Goal: Communication & Community: Share content

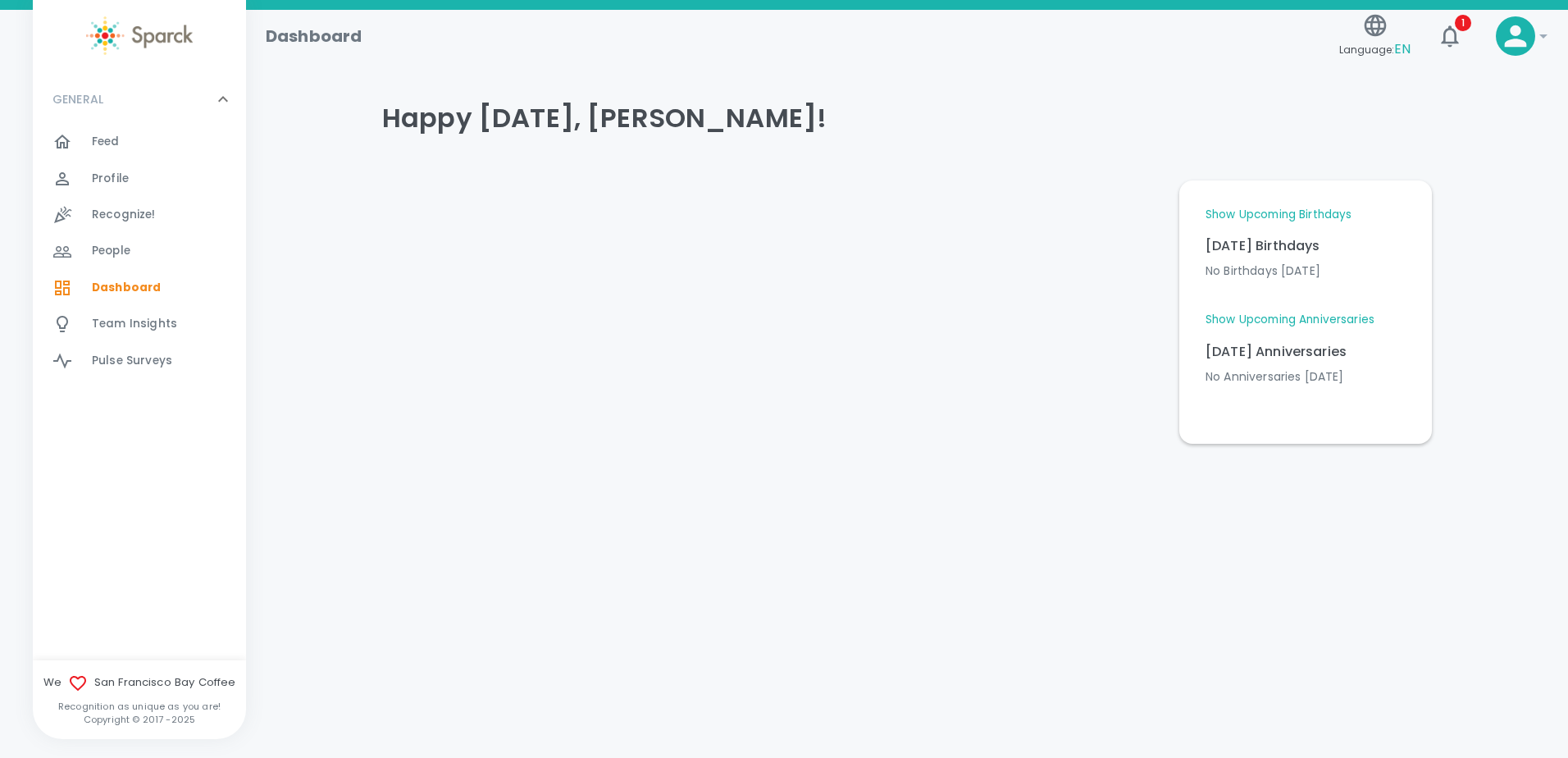
click at [86, 103] on p "GENERAL" at bounding box center [77, 99] width 51 height 17
click at [85, 128] on div "GENERAL 0 Feed 0 Profile 0 Recognize! 0 People 0 Dashboard 0 Team Insights 0 Pu…" at bounding box center [139, 367] width 213 height 586
click at [88, 101] on p "GENERAL" at bounding box center [77, 99] width 51 height 17
click at [101, 148] on span "Feed" at bounding box center [106, 142] width 28 height 17
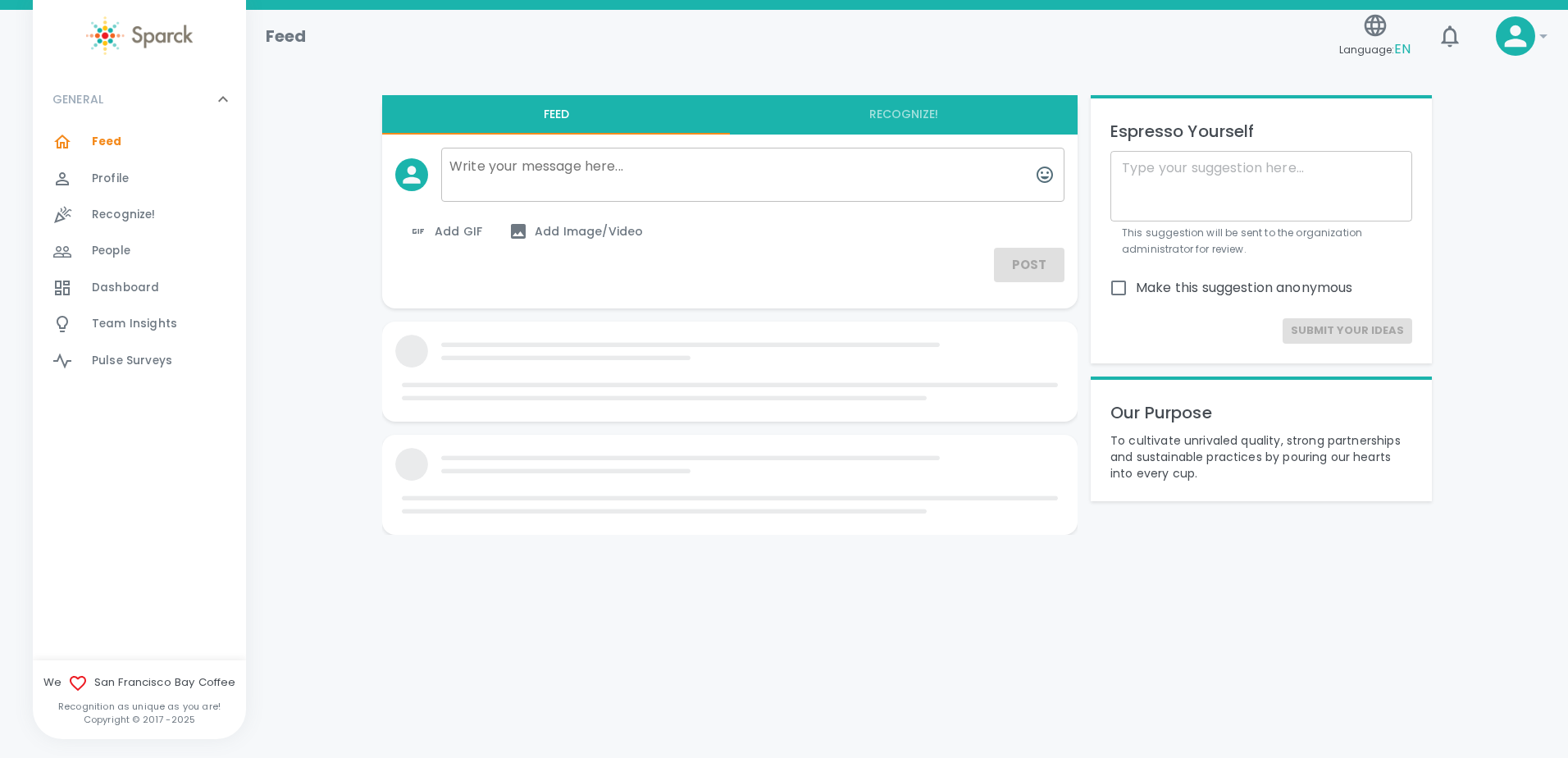
click at [103, 168] on span "Profile 0" at bounding box center [110, 178] width 37 height 23
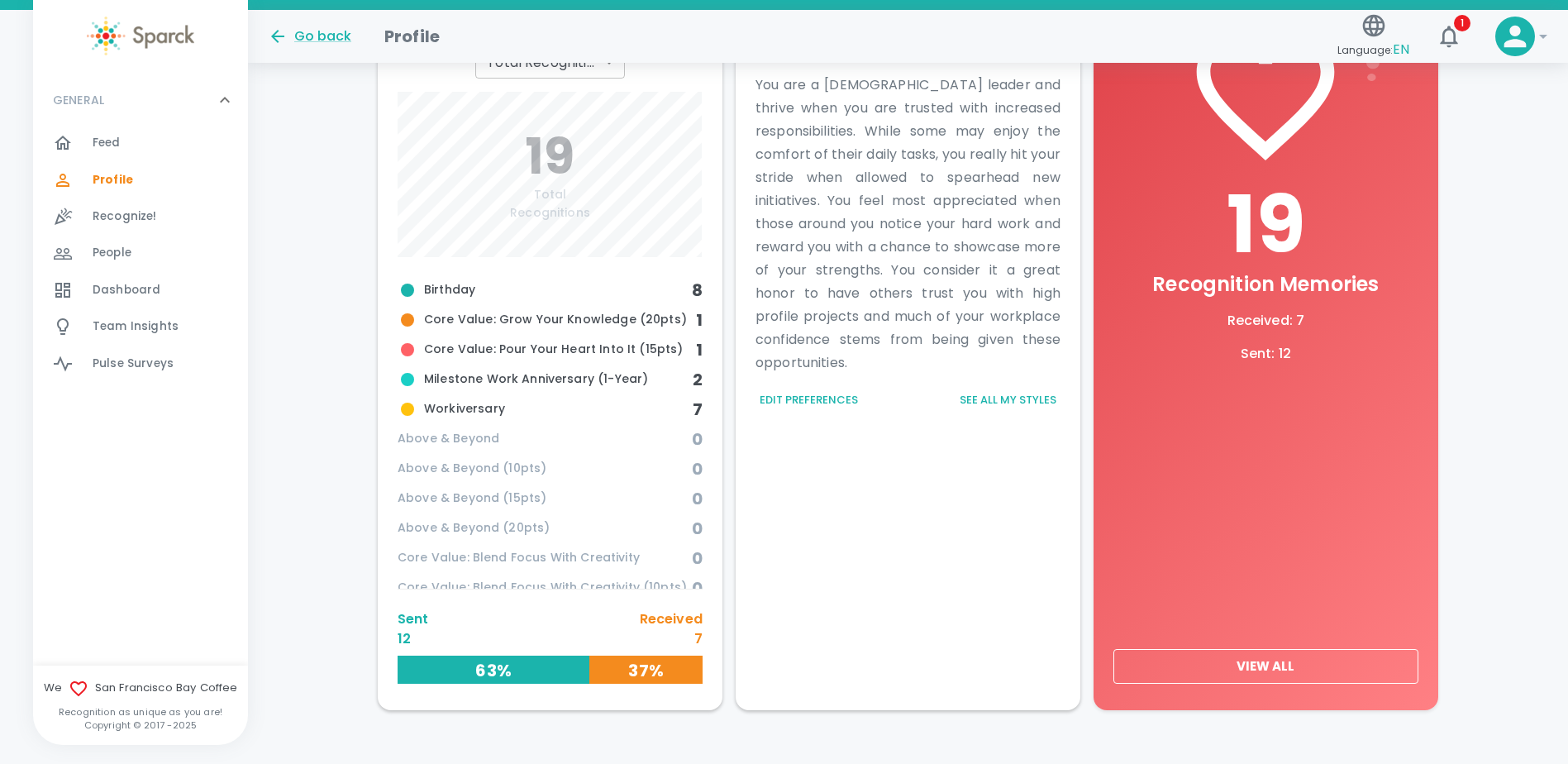
scroll to position [585, 0]
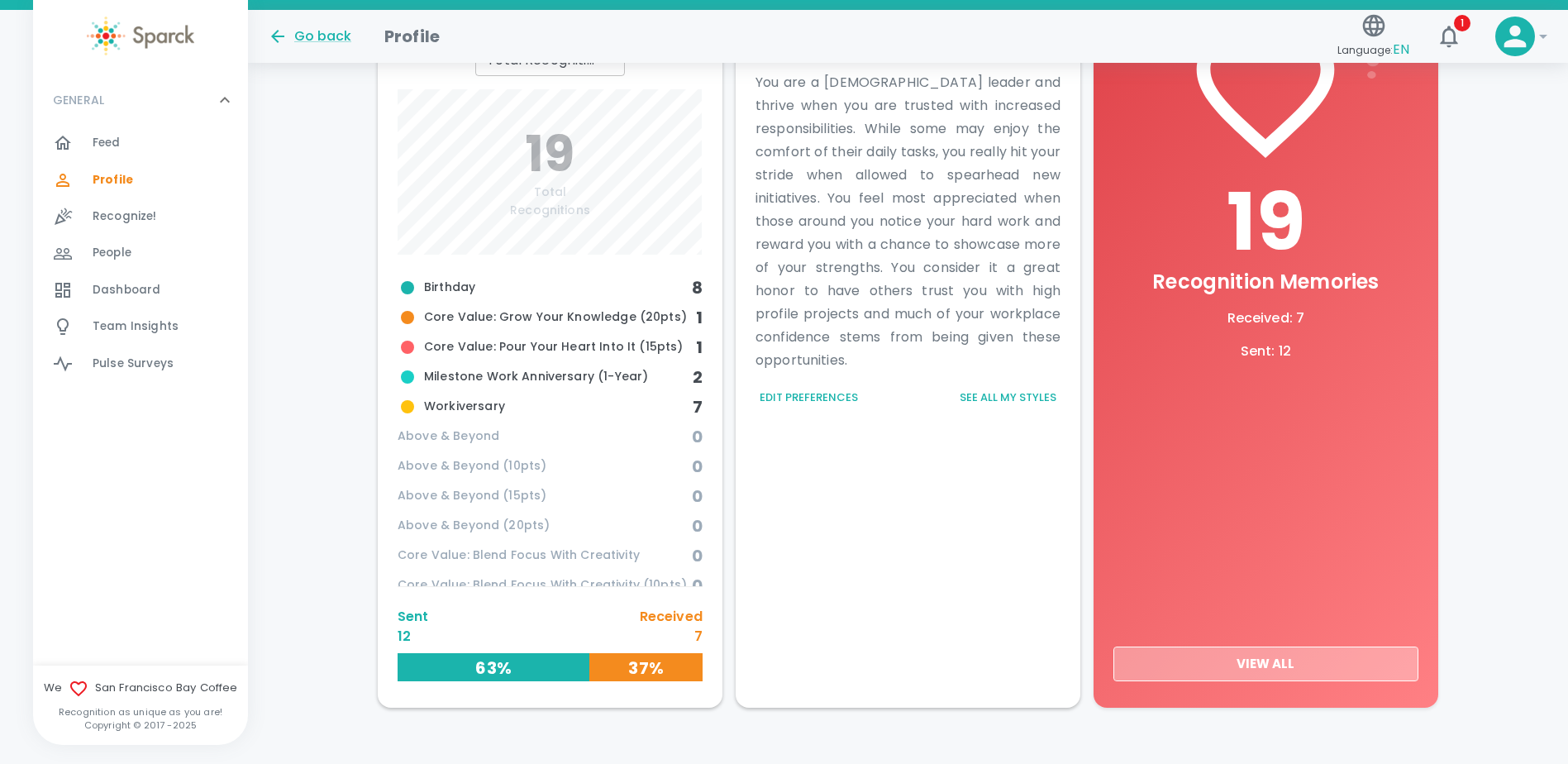
click at [1277, 673] on button "View All" at bounding box center [1265, 663] width 305 height 35
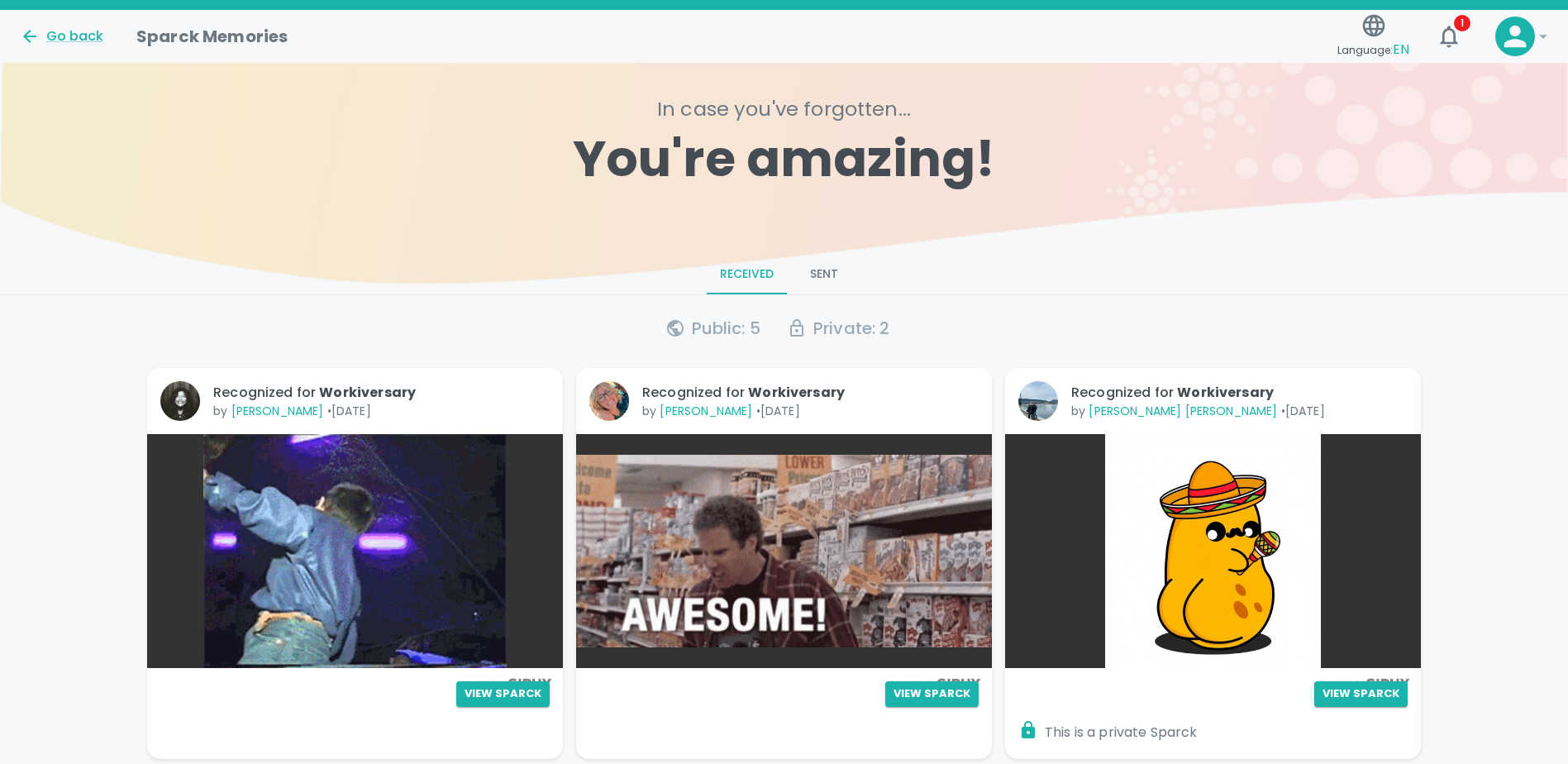
click at [831, 268] on button "Sent" at bounding box center [824, 275] width 74 height 40
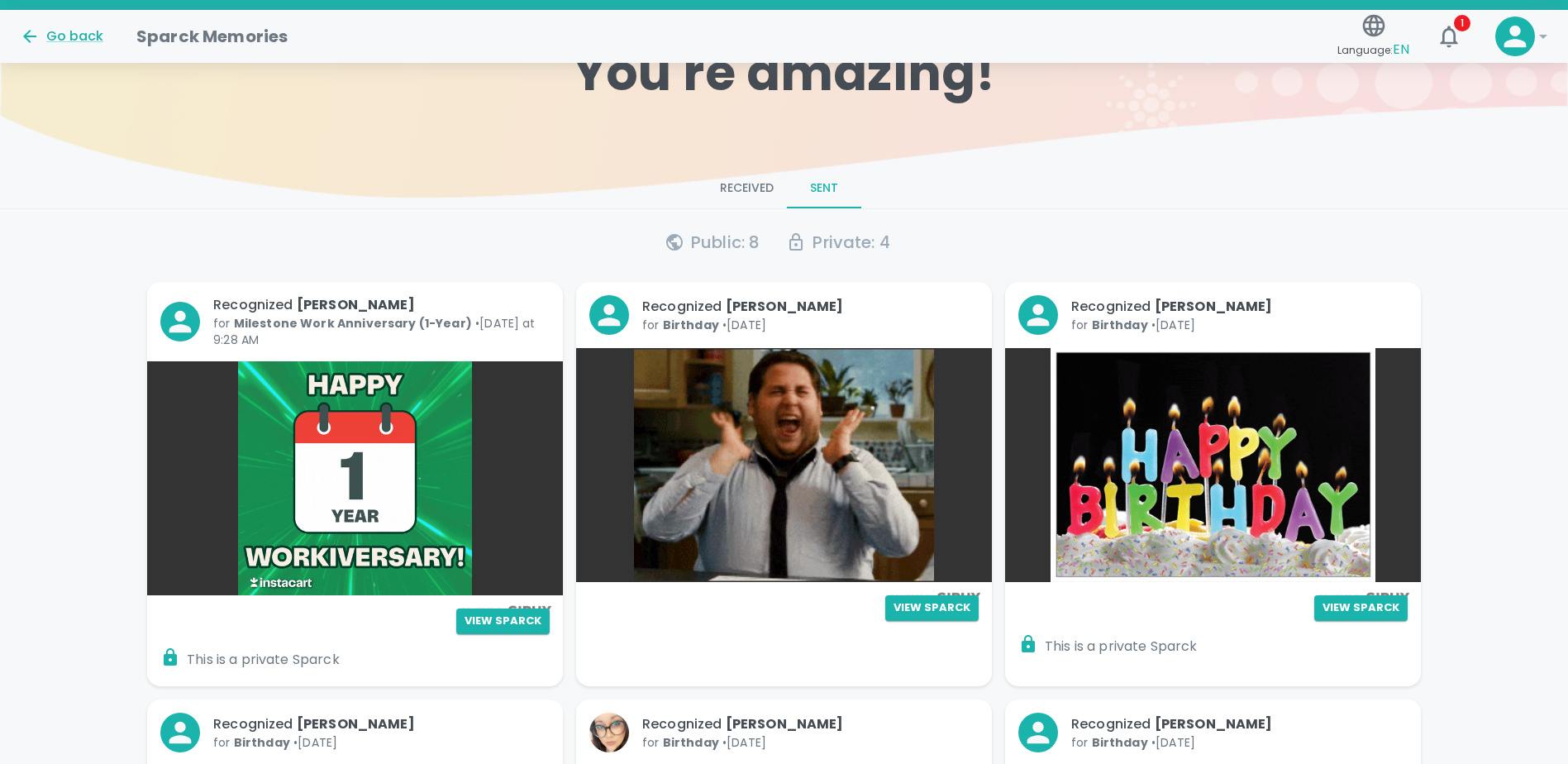
scroll to position [166, 0]
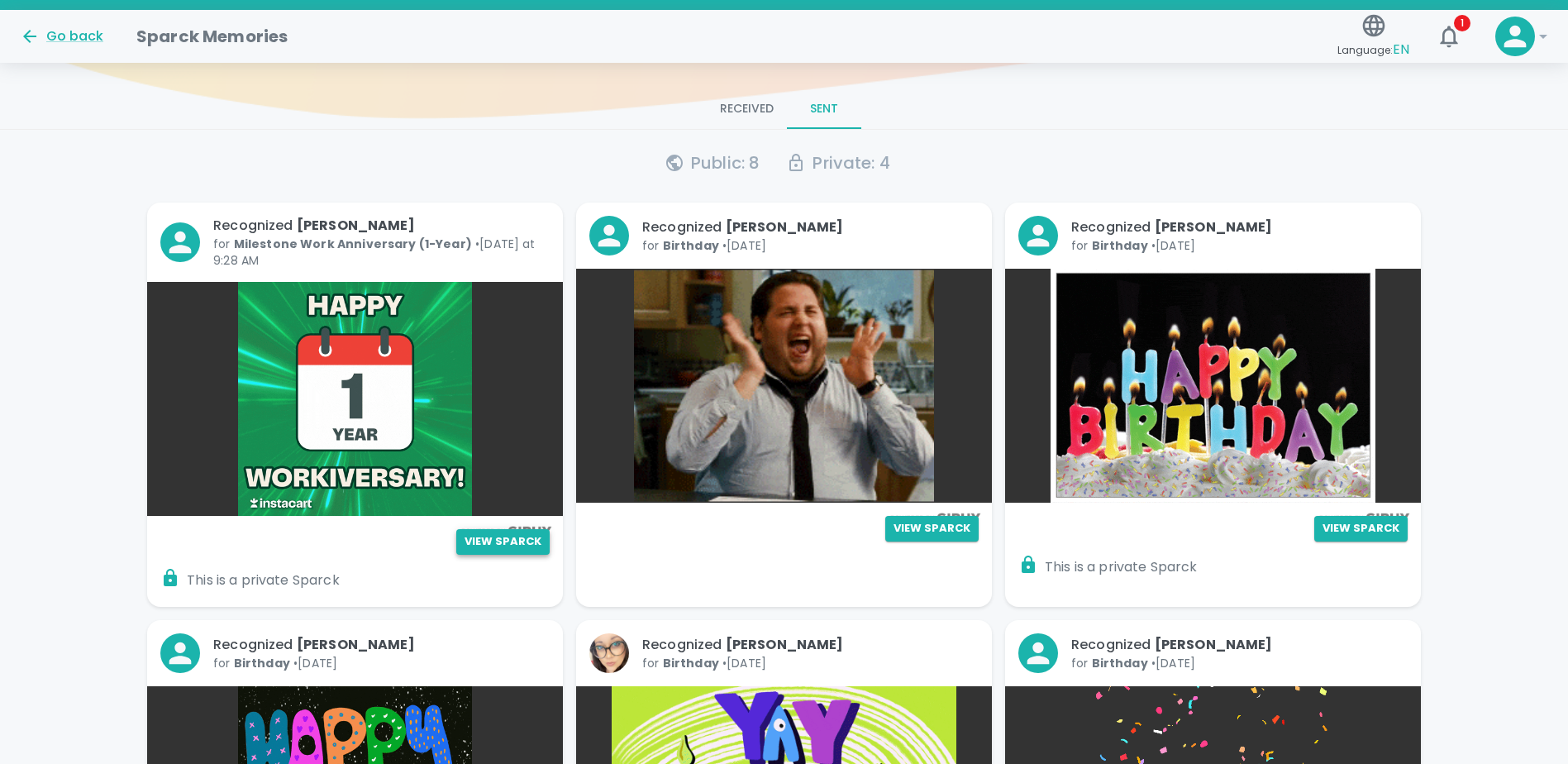
click at [476, 545] on button "View Sparck" at bounding box center [503, 542] width 94 height 26
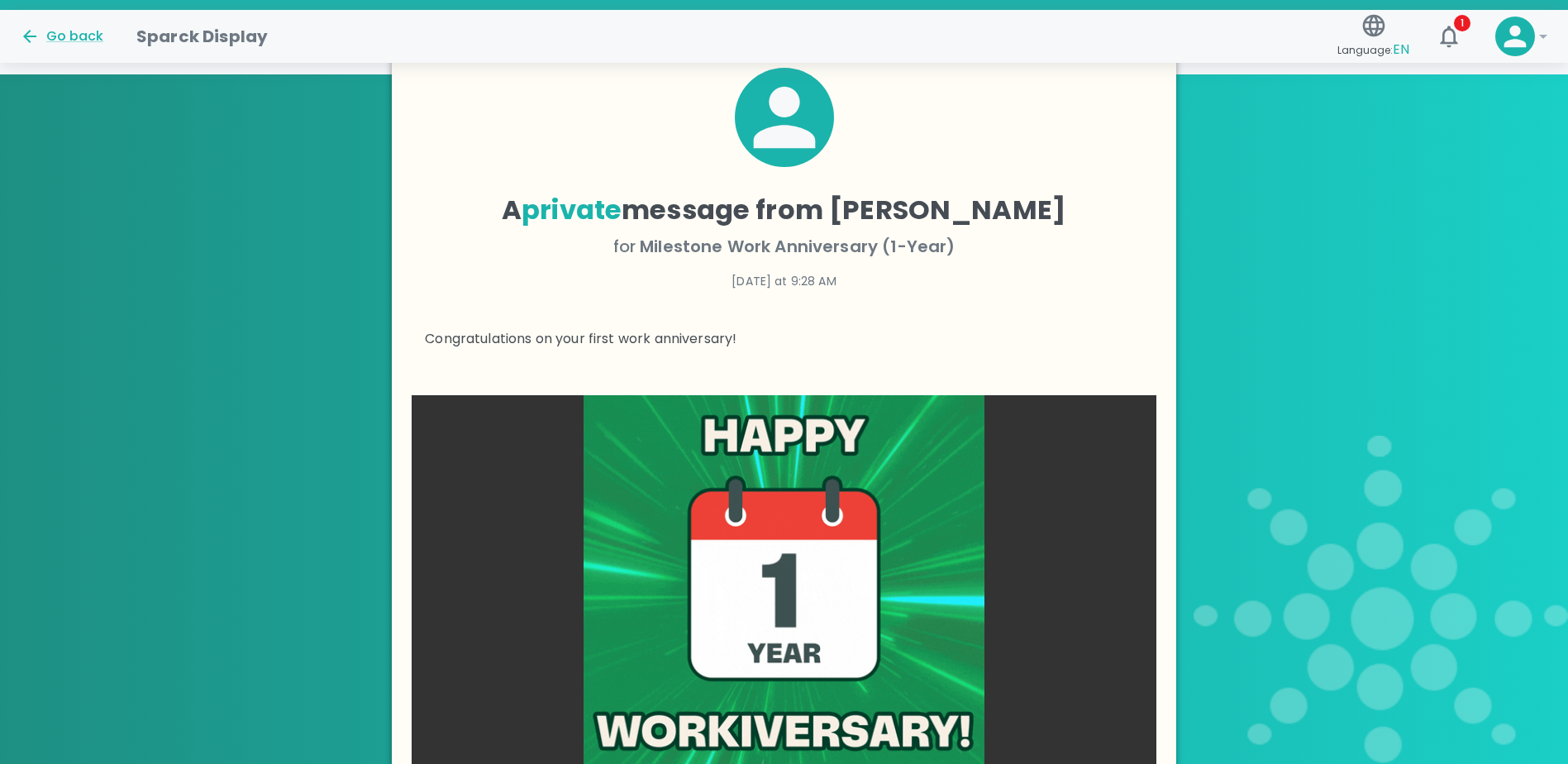
scroll to position [65, 0]
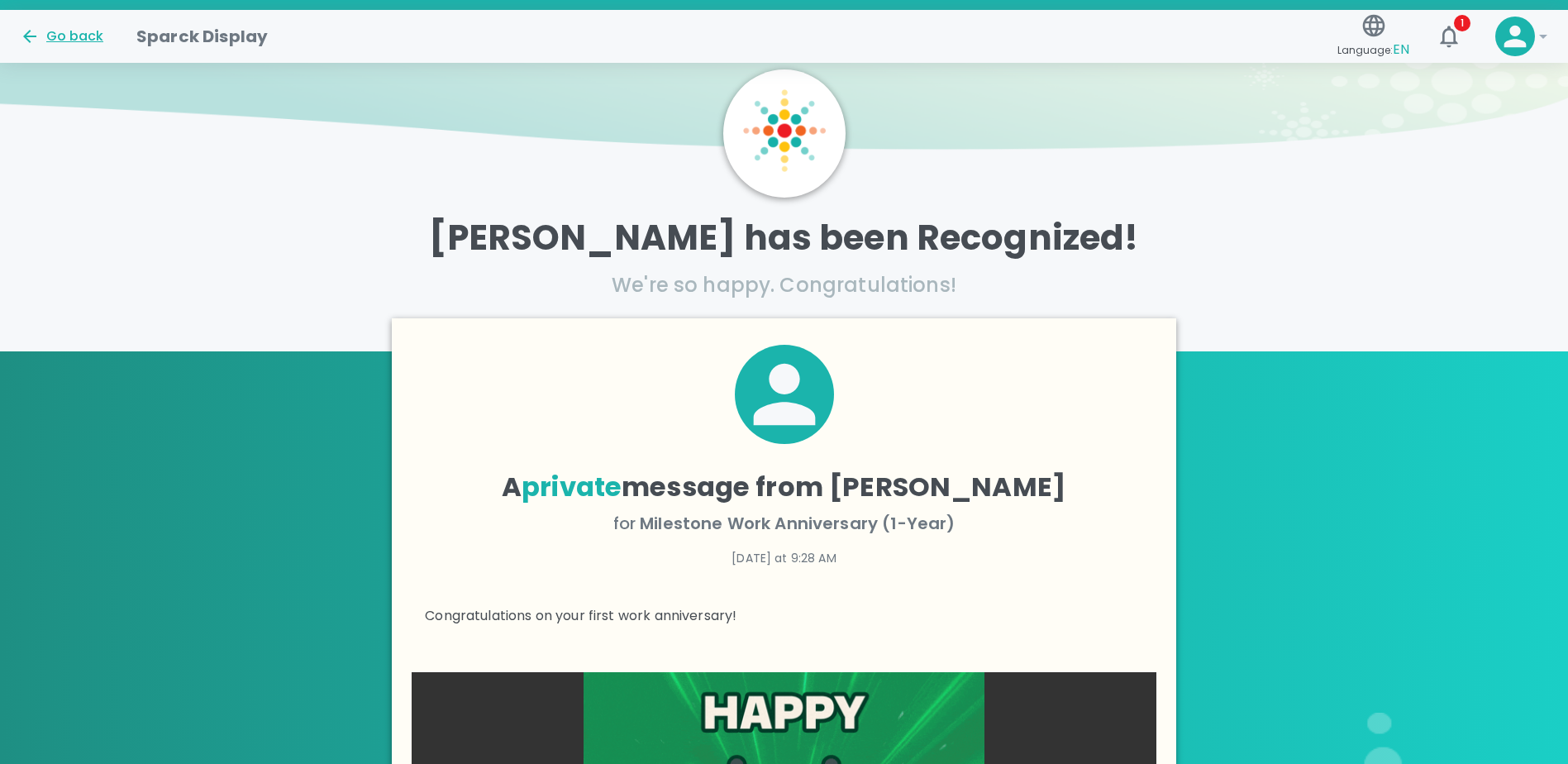
click at [57, 36] on div "Go back" at bounding box center [62, 36] width 84 height 20
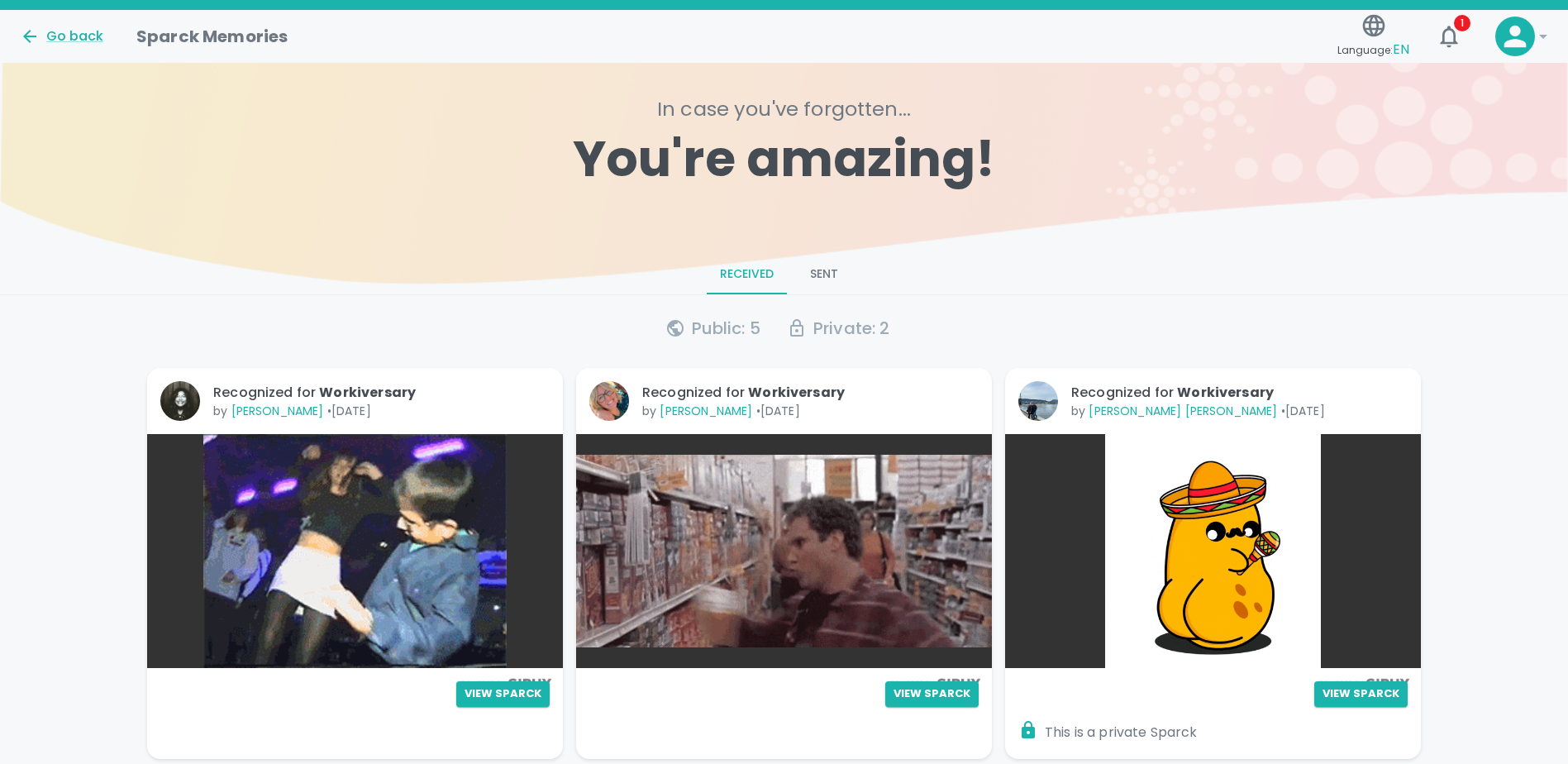
click at [12, 35] on div "Go back" at bounding box center [65, 30] width 117 height 34
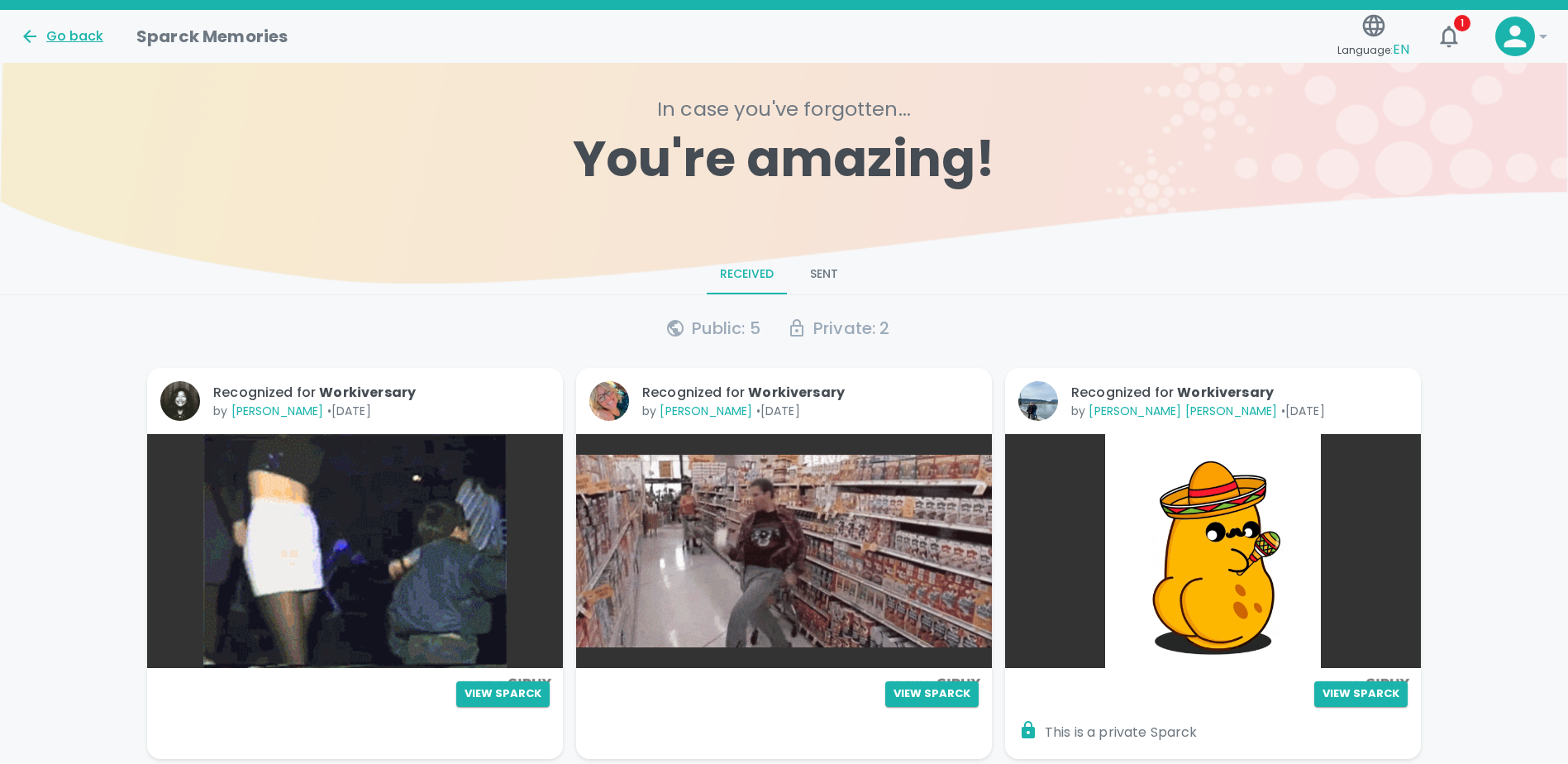
click at [26, 36] on icon at bounding box center [29, 36] width 13 height 13
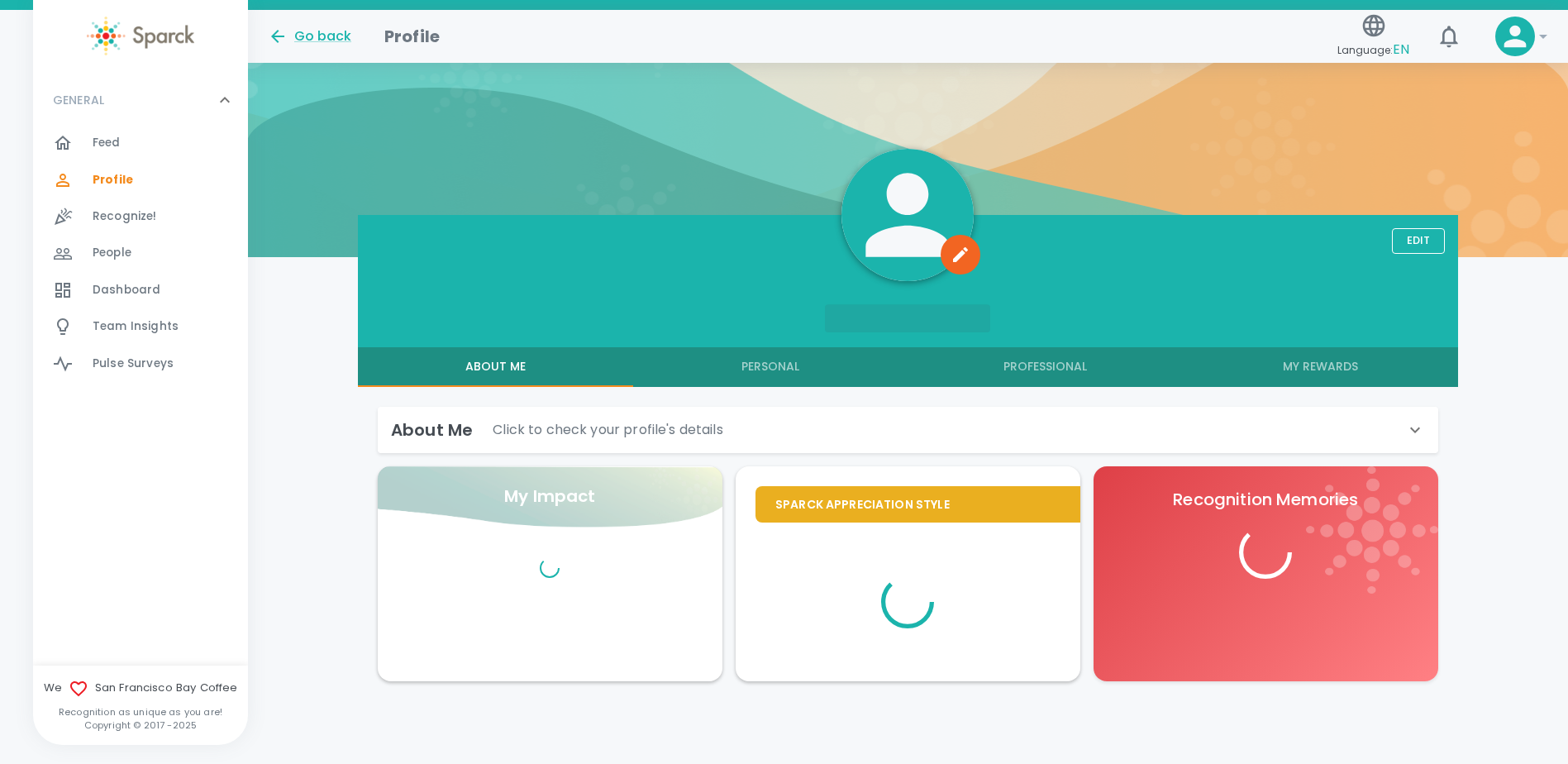
scroll to position [74, 0]
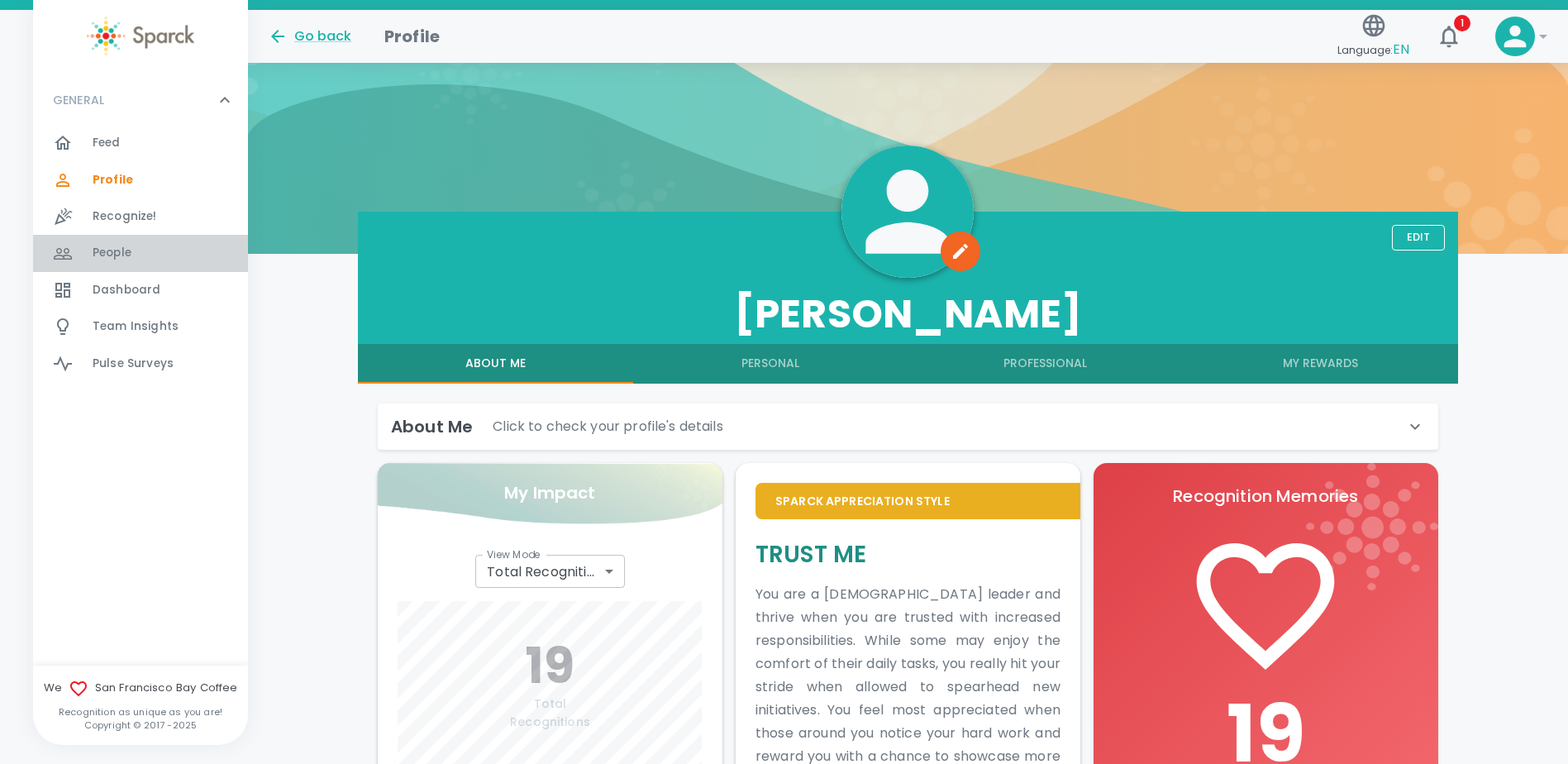
click at [116, 261] on span "People" at bounding box center [112, 253] width 39 height 17
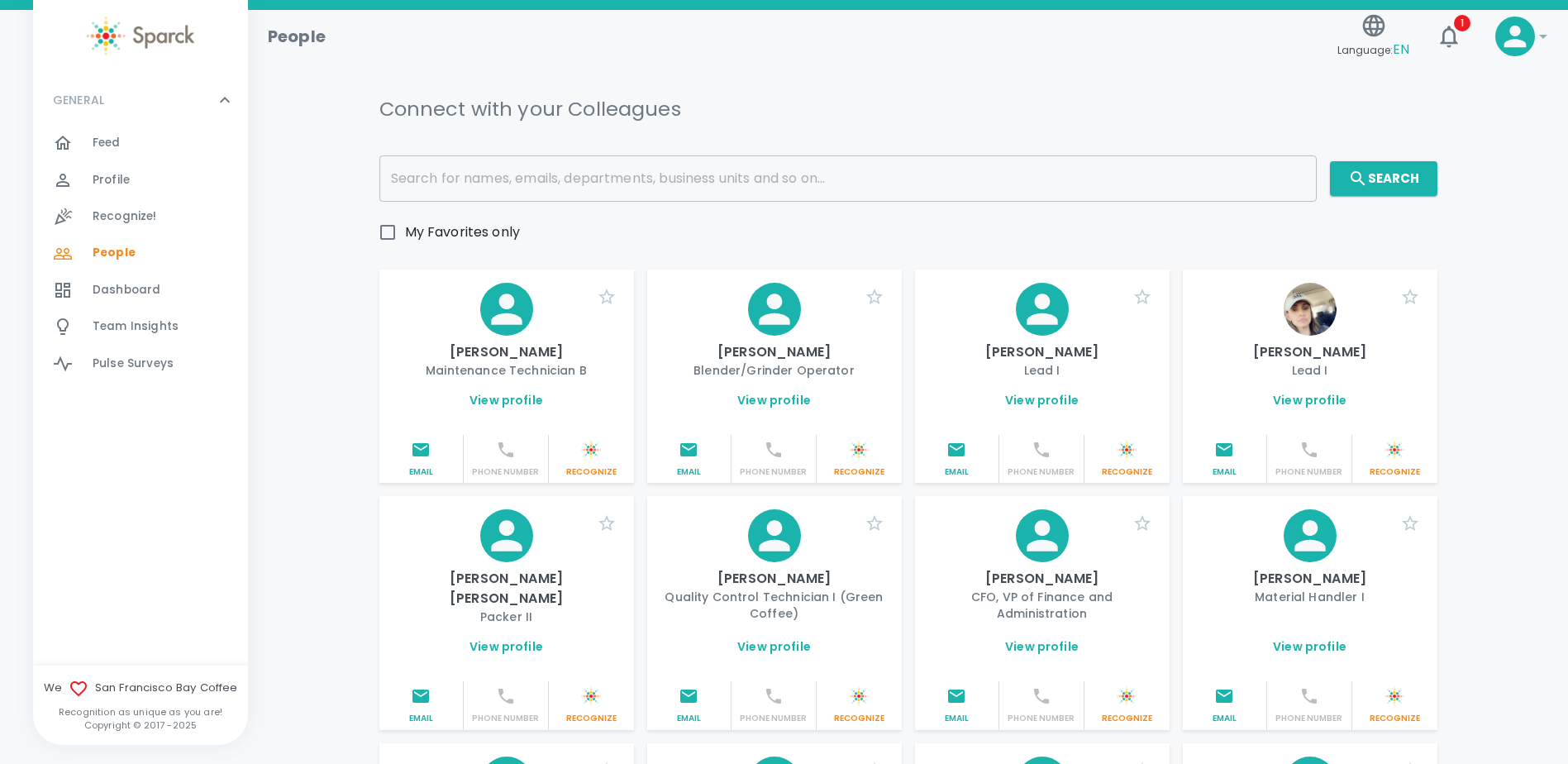
click at [490, 179] on input "text" at bounding box center [848, 179] width 937 height 46
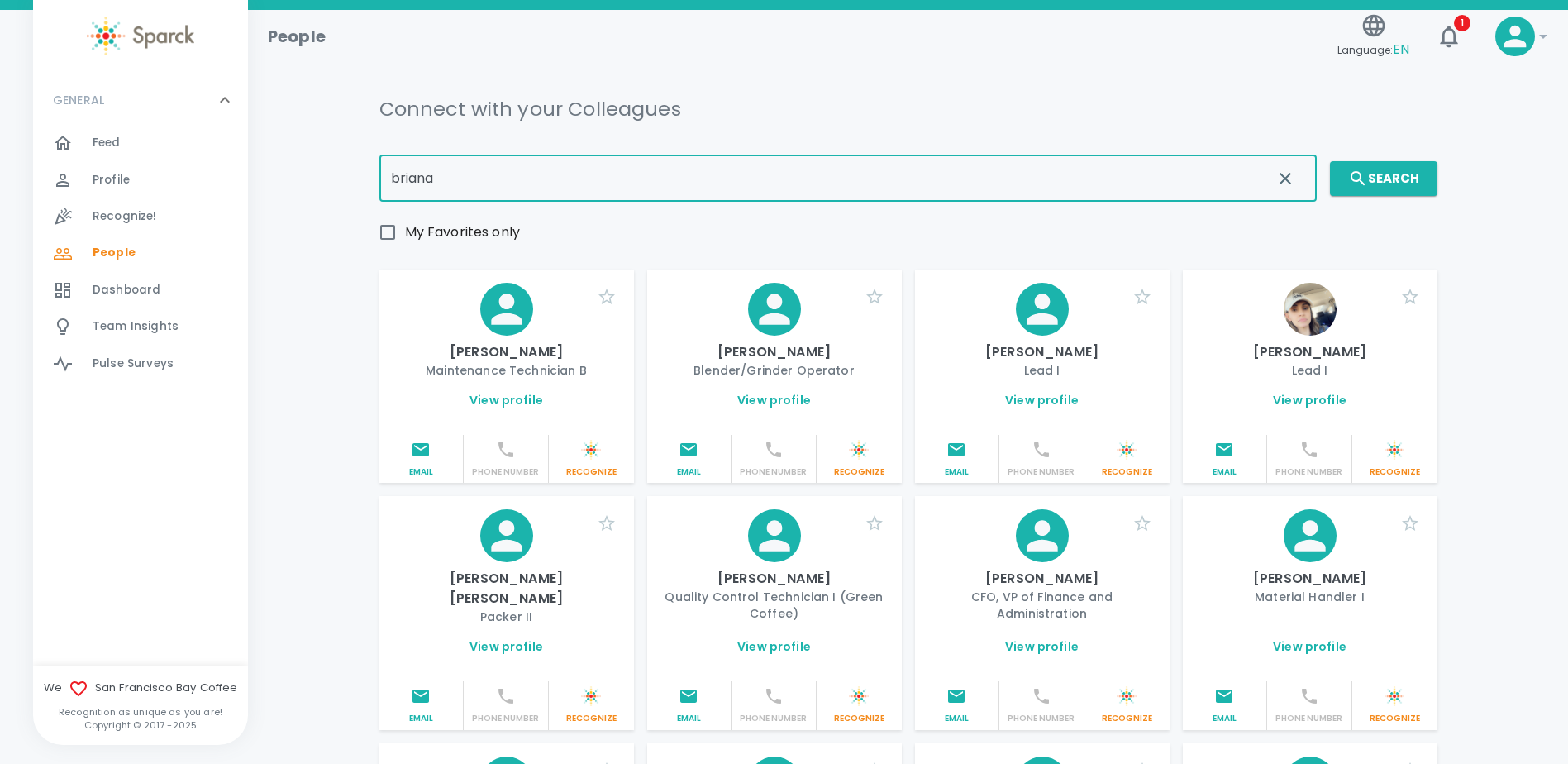
type input "briana"
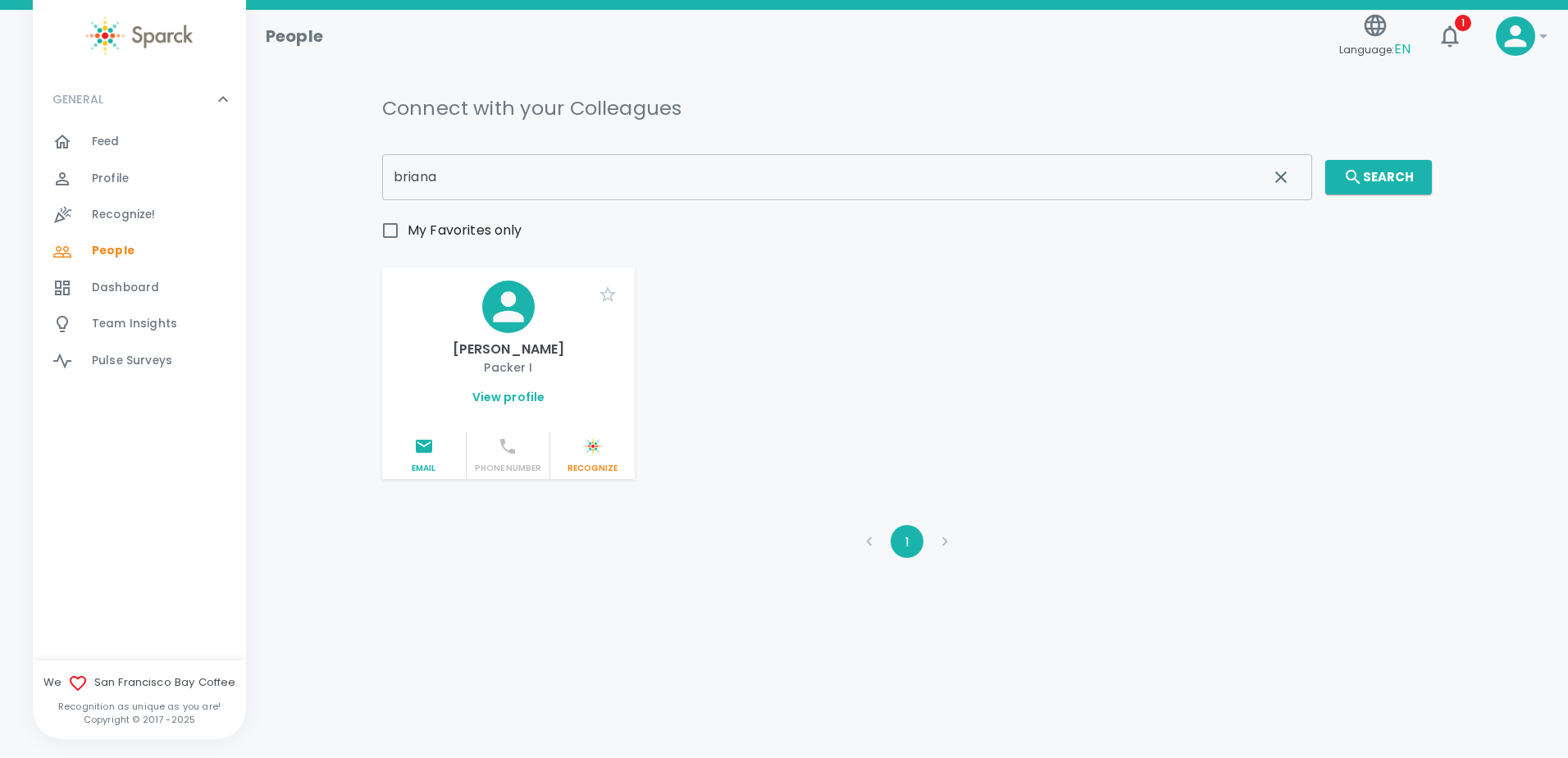
click at [505, 395] on link "View profile" at bounding box center [509, 396] width 73 height 17
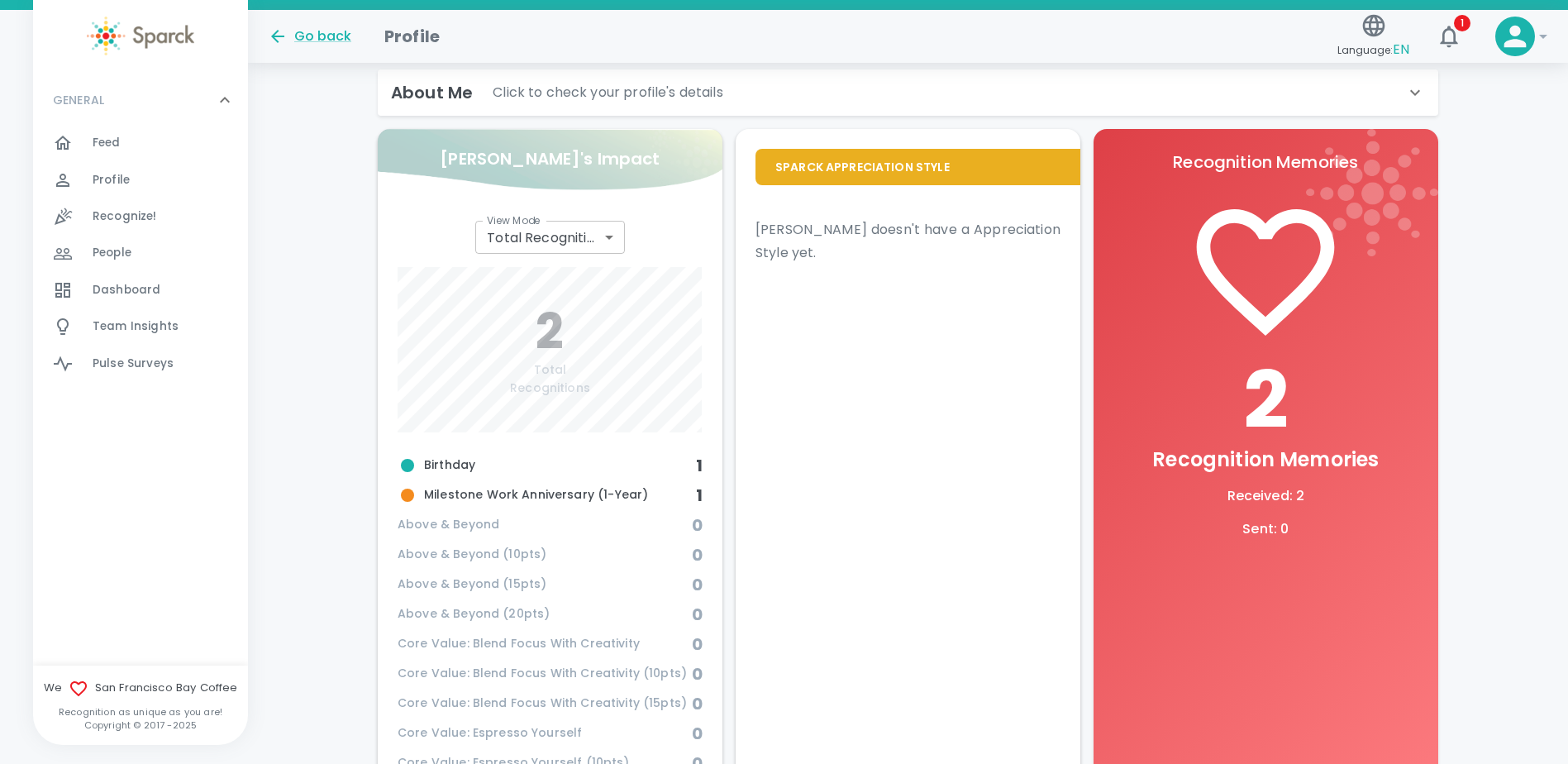
scroll to position [496, 0]
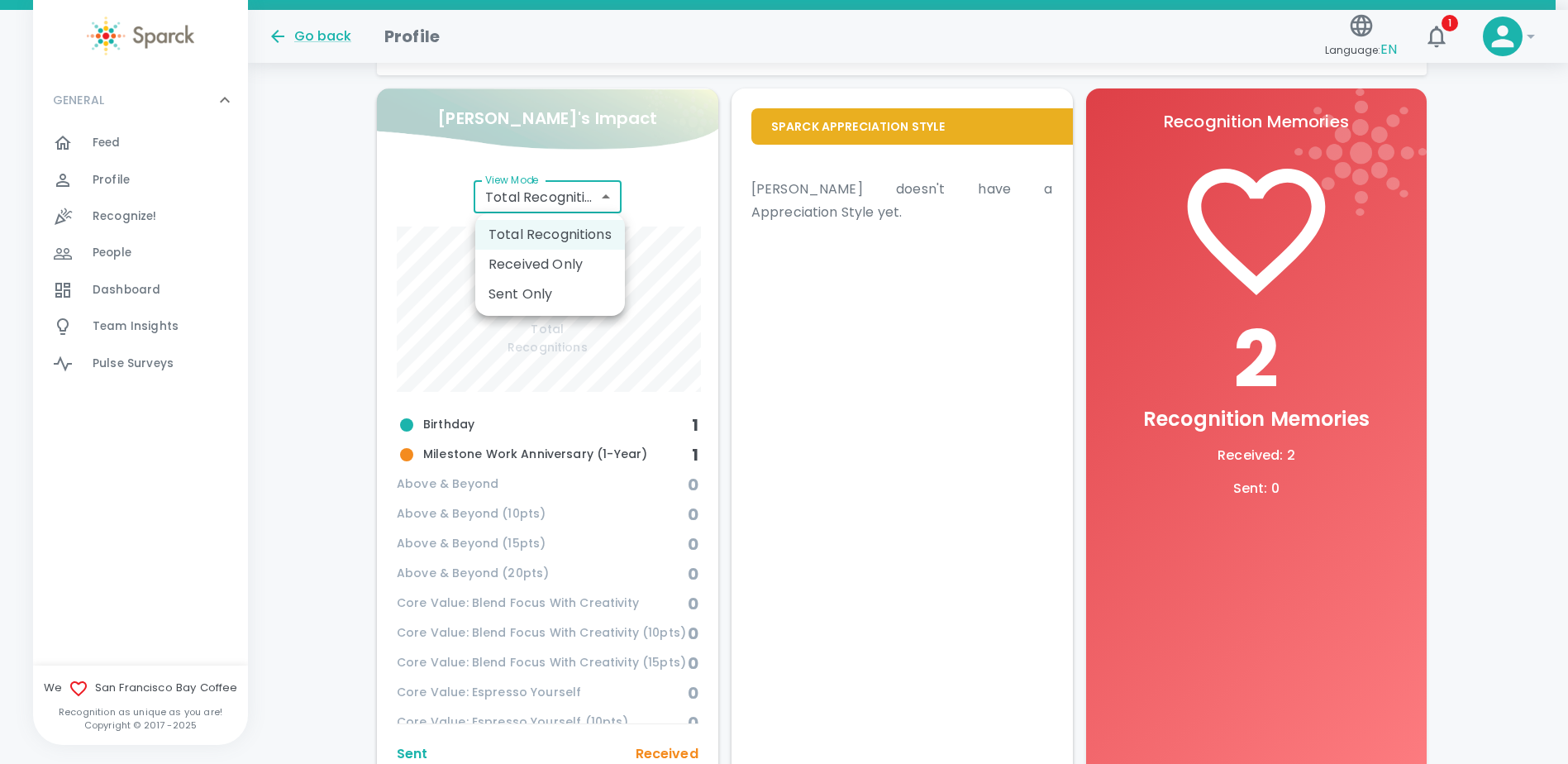
click at [610, 204] on body "Skip Navigation Go back Profile Language: EN 1 ! GENERAL 0 Feed 0 Profile 0 Rec…" at bounding box center [784, 217] width 1568 height 1426
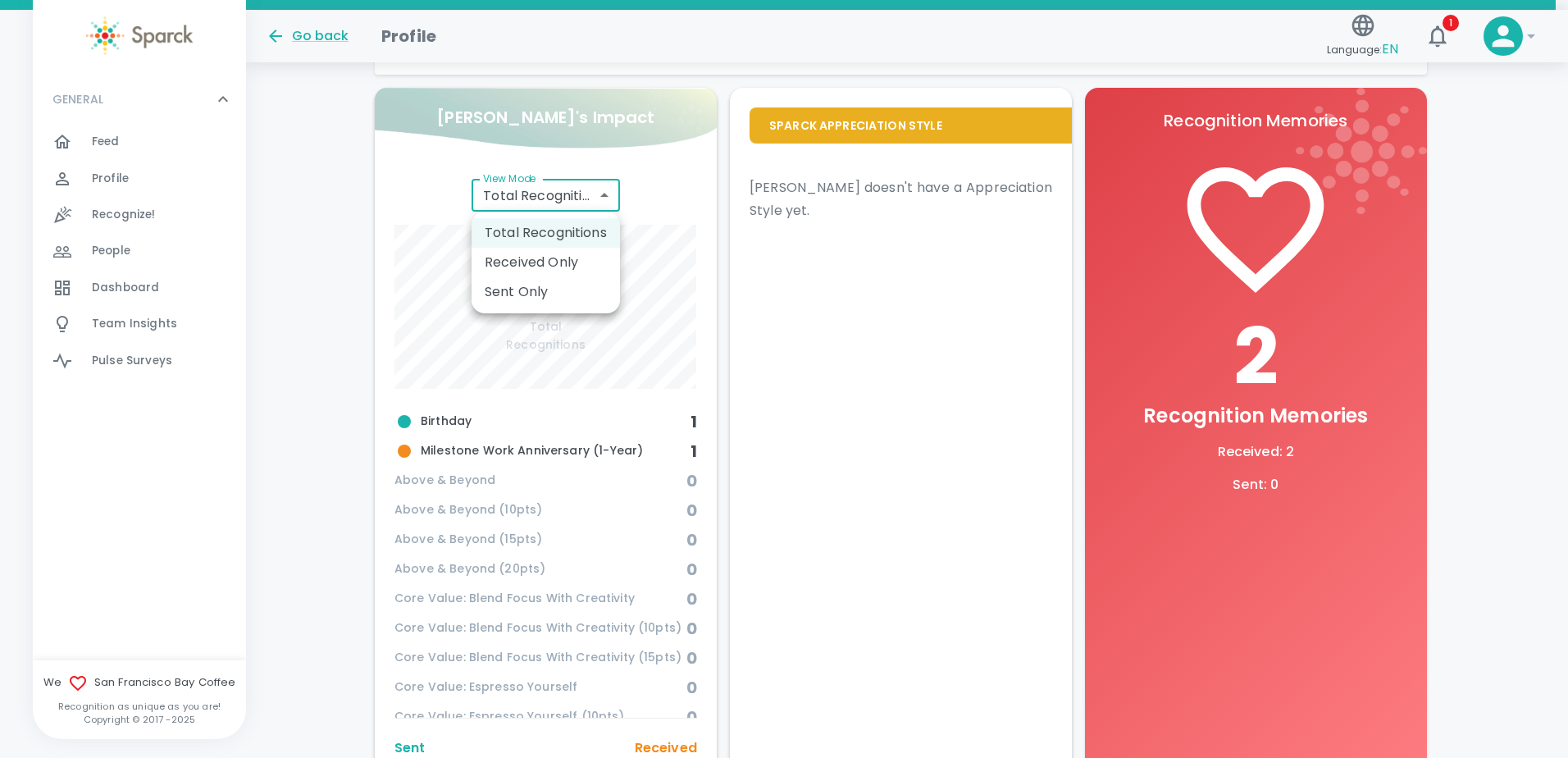
drag, startPoint x: 639, startPoint y: 207, endPoint x: 648, endPoint y: 220, distance: 15.8
click at [639, 207] on div at bounding box center [784, 379] width 1568 height 758
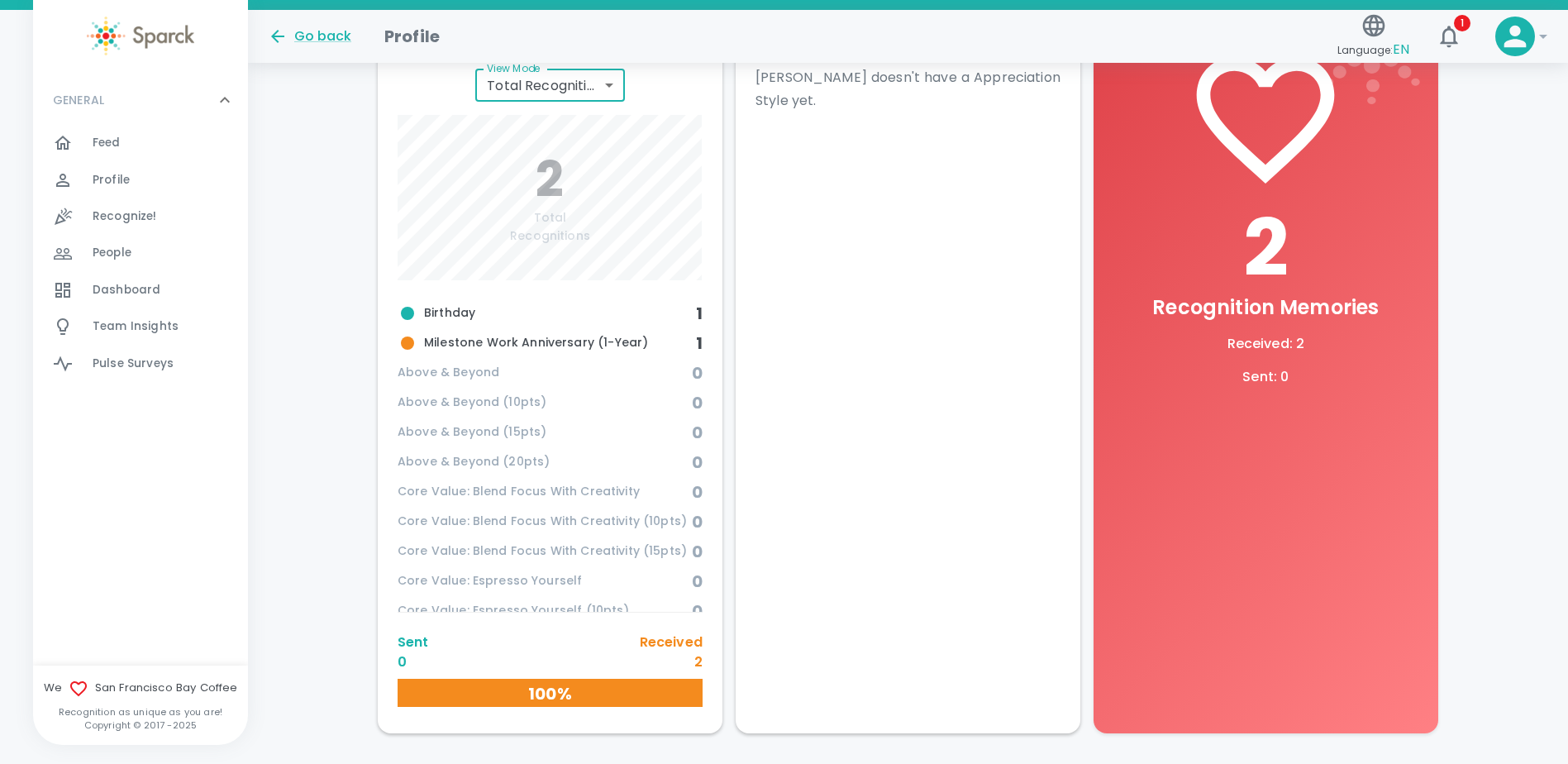
scroll to position [578, 0]
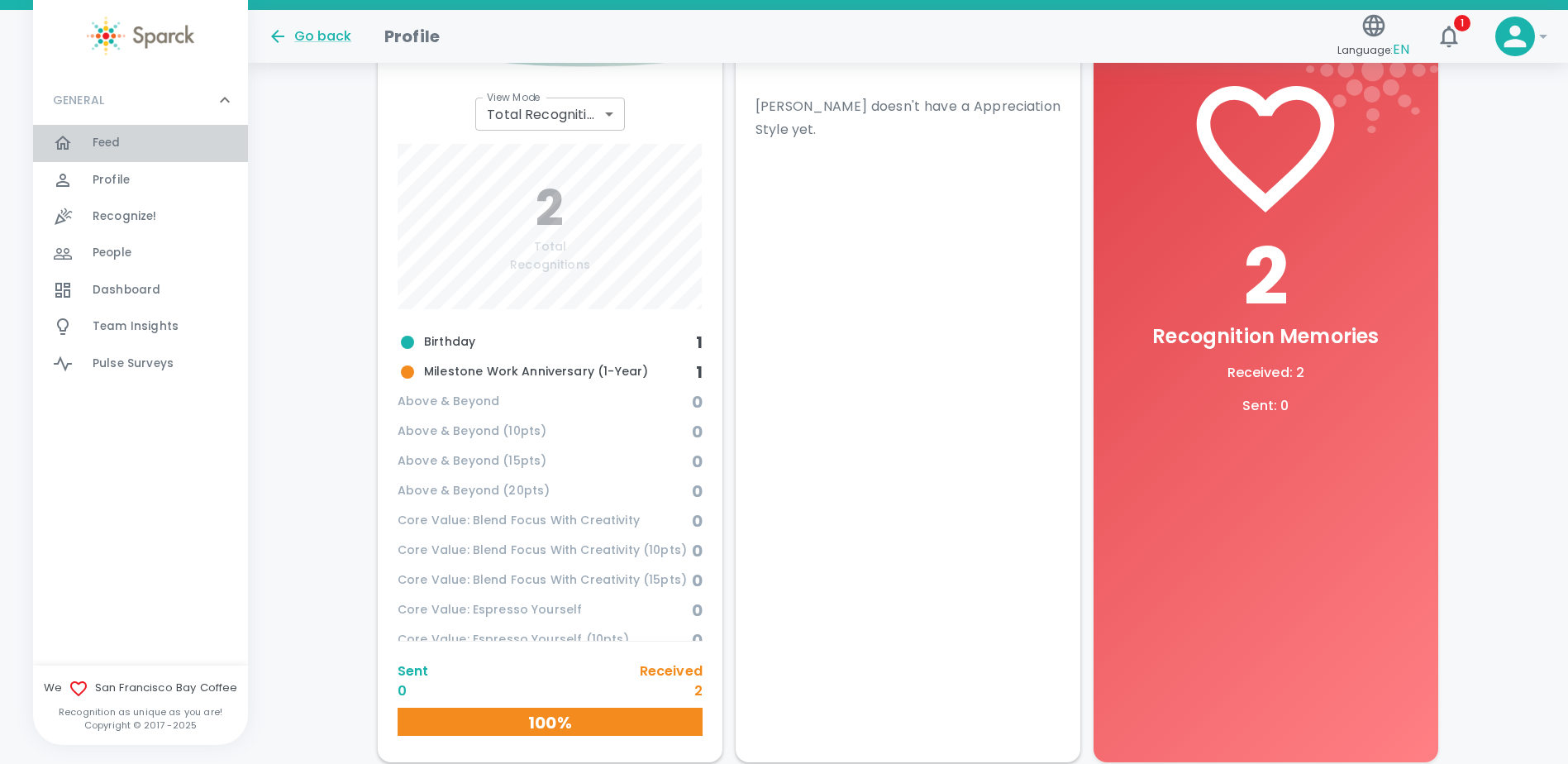
click at [113, 146] on span "Feed" at bounding box center [107, 143] width 28 height 17
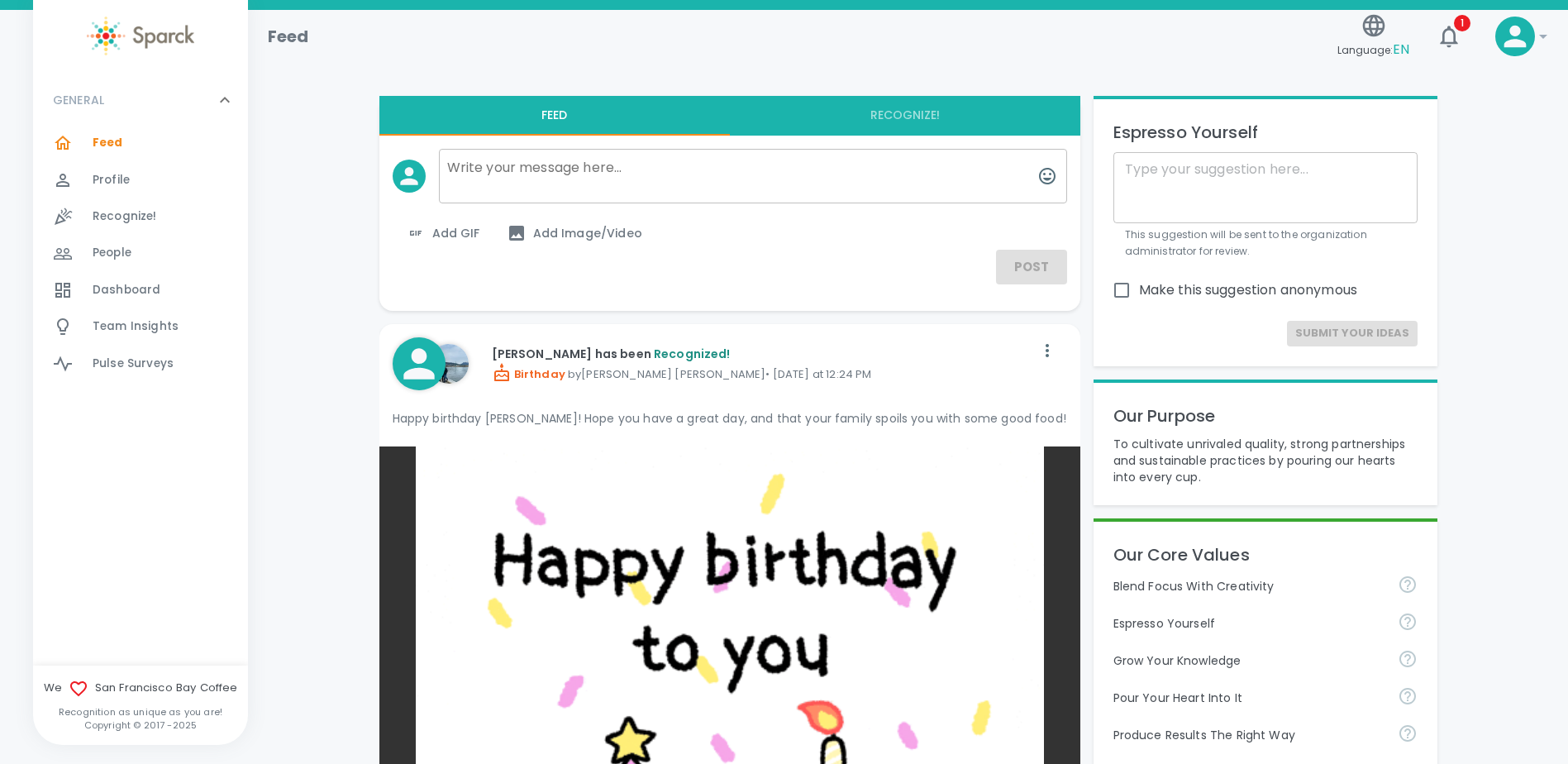
click at [86, 99] on p "GENERAL" at bounding box center [78, 100] width 51 height 17
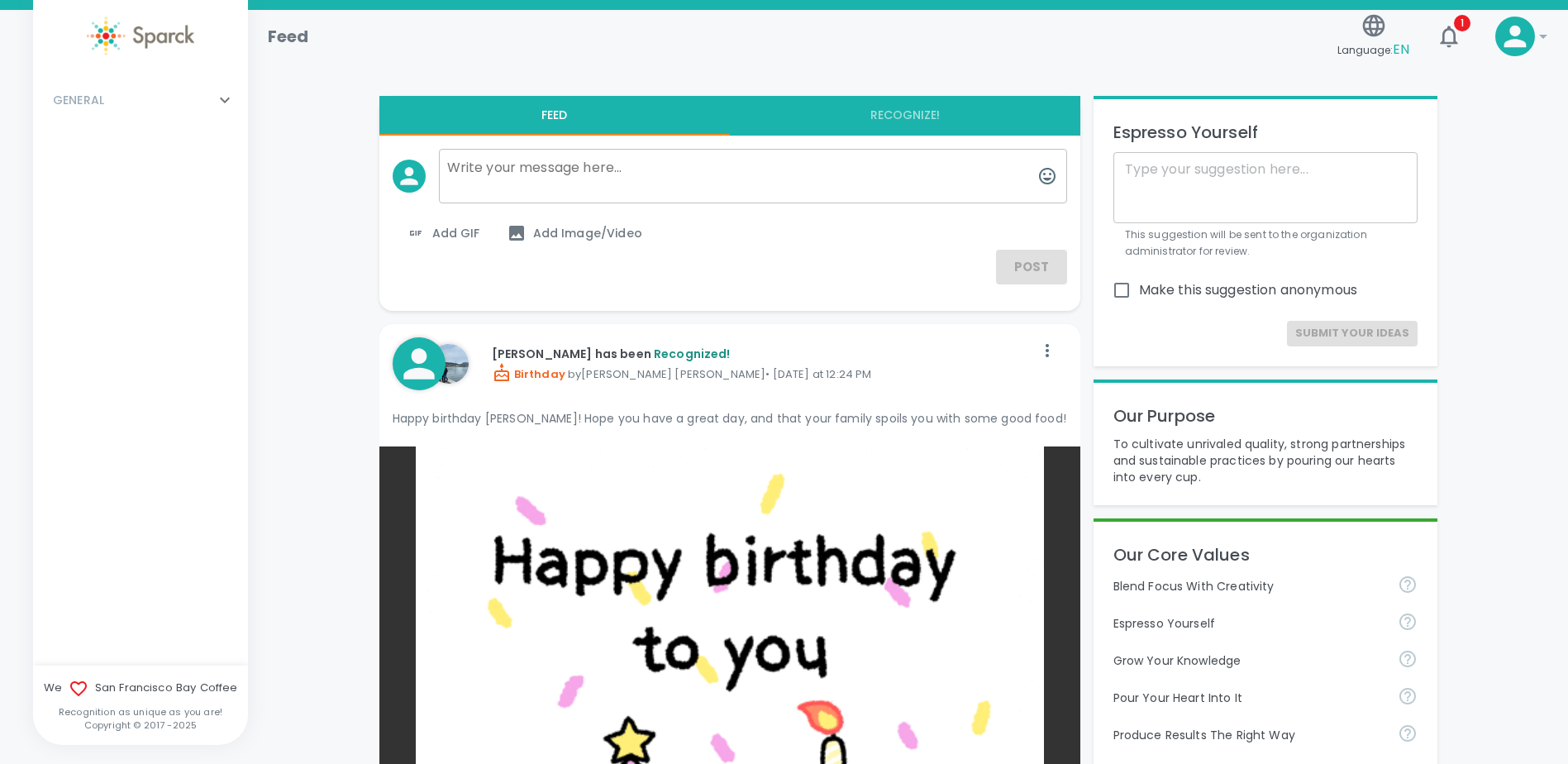
click at [89, 108] on p "GENERAL" at bounding box center [78, 100] width 51 height 17
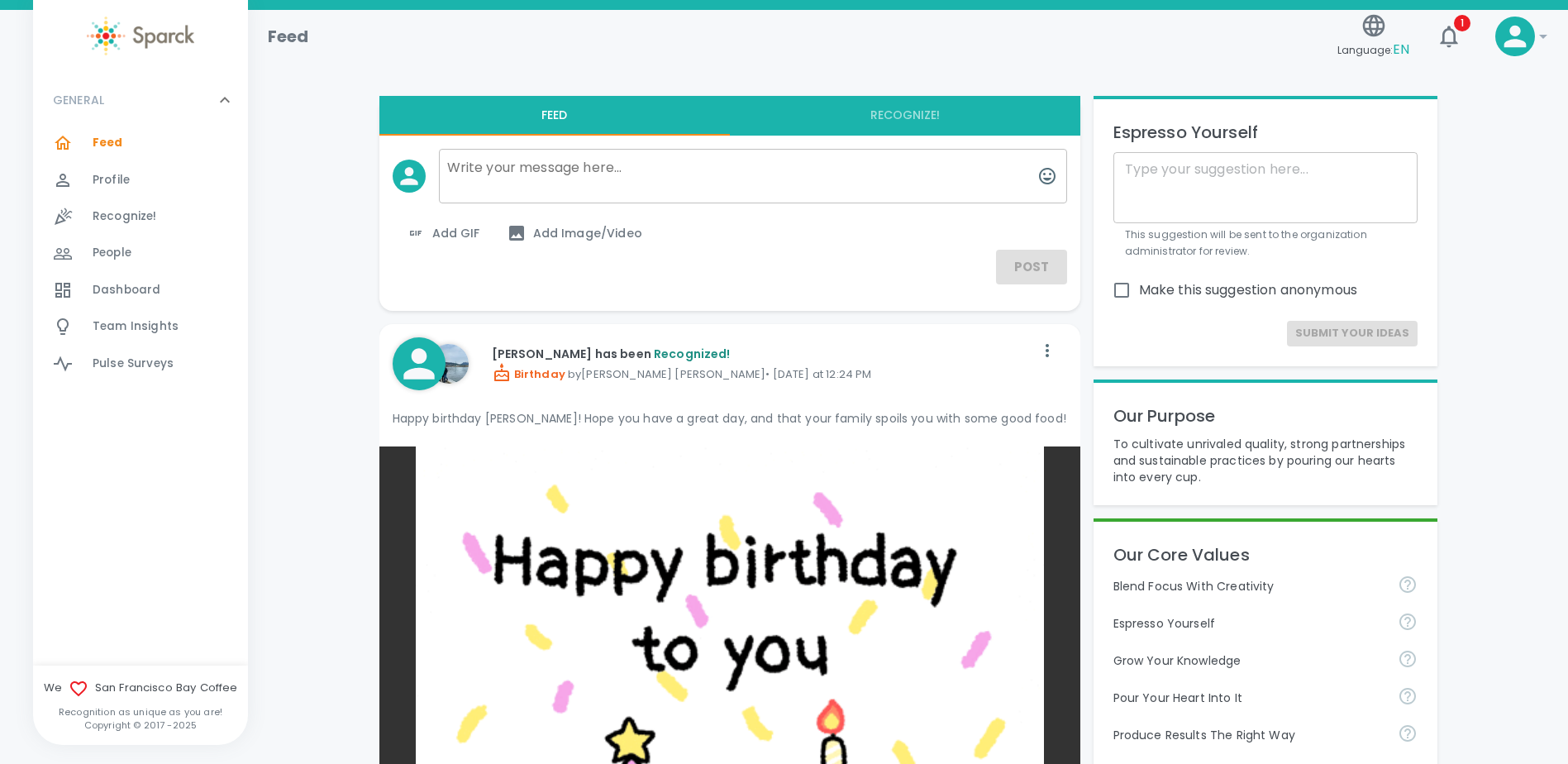
click at [121, 246] on span "People" at bounding box center [112, 253] width 39 height 17
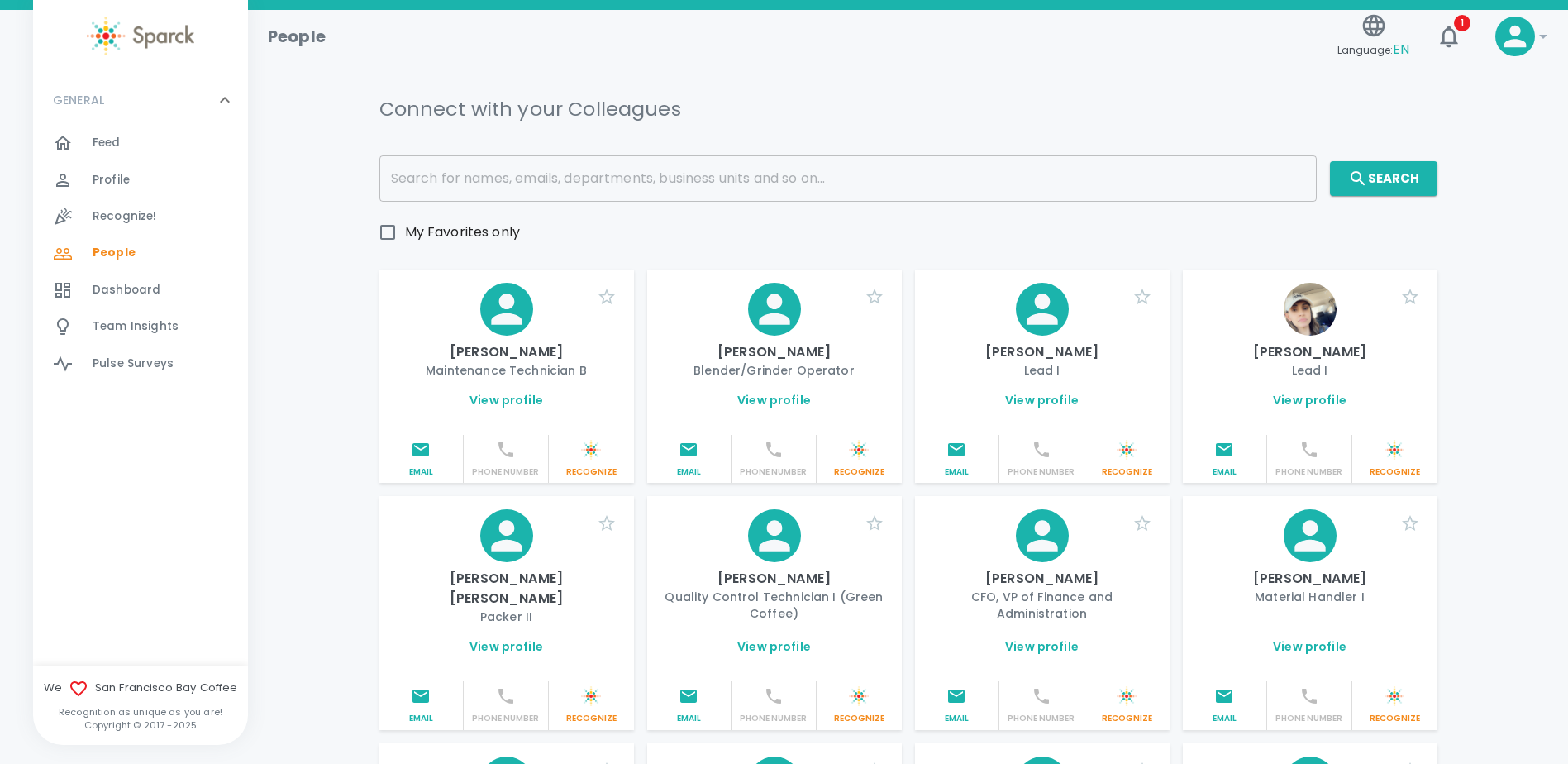
click at [521, 187] on input "text" at bounding box center [848, 179] width 937 height 46
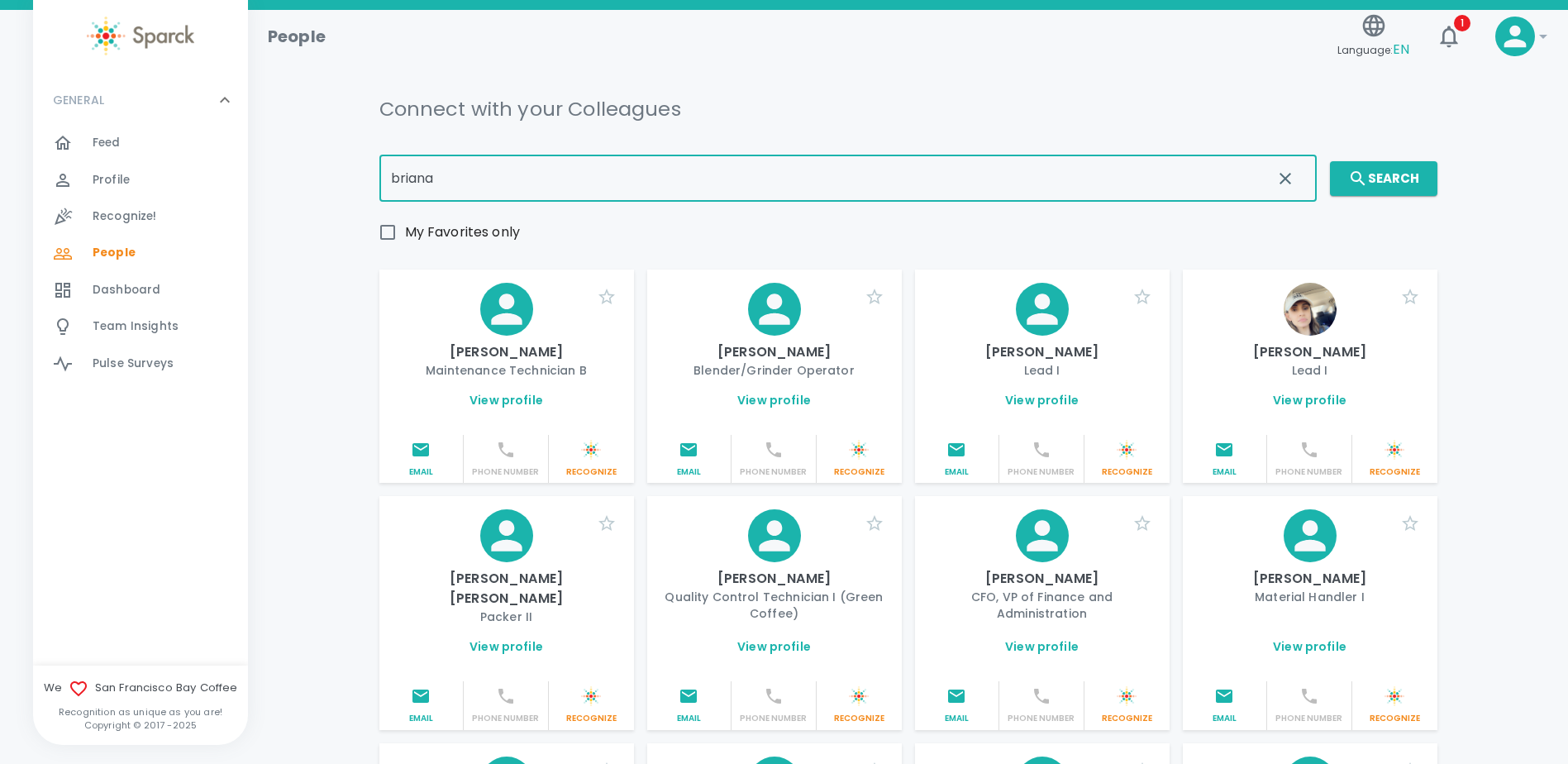
type input "briana"
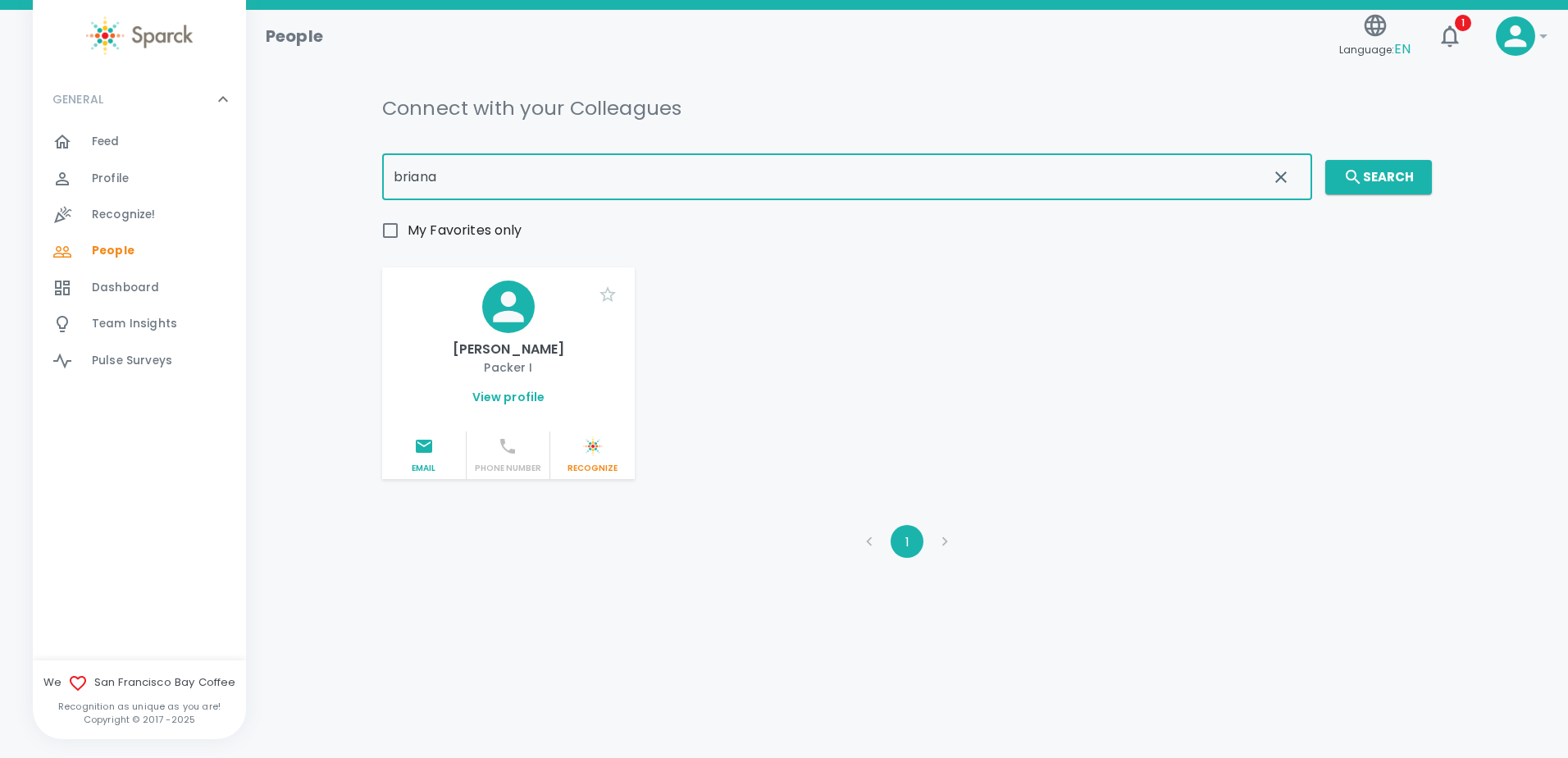
click at [490, 406] on div "View profile" at bounding box center [508, 403] width 253 height 55
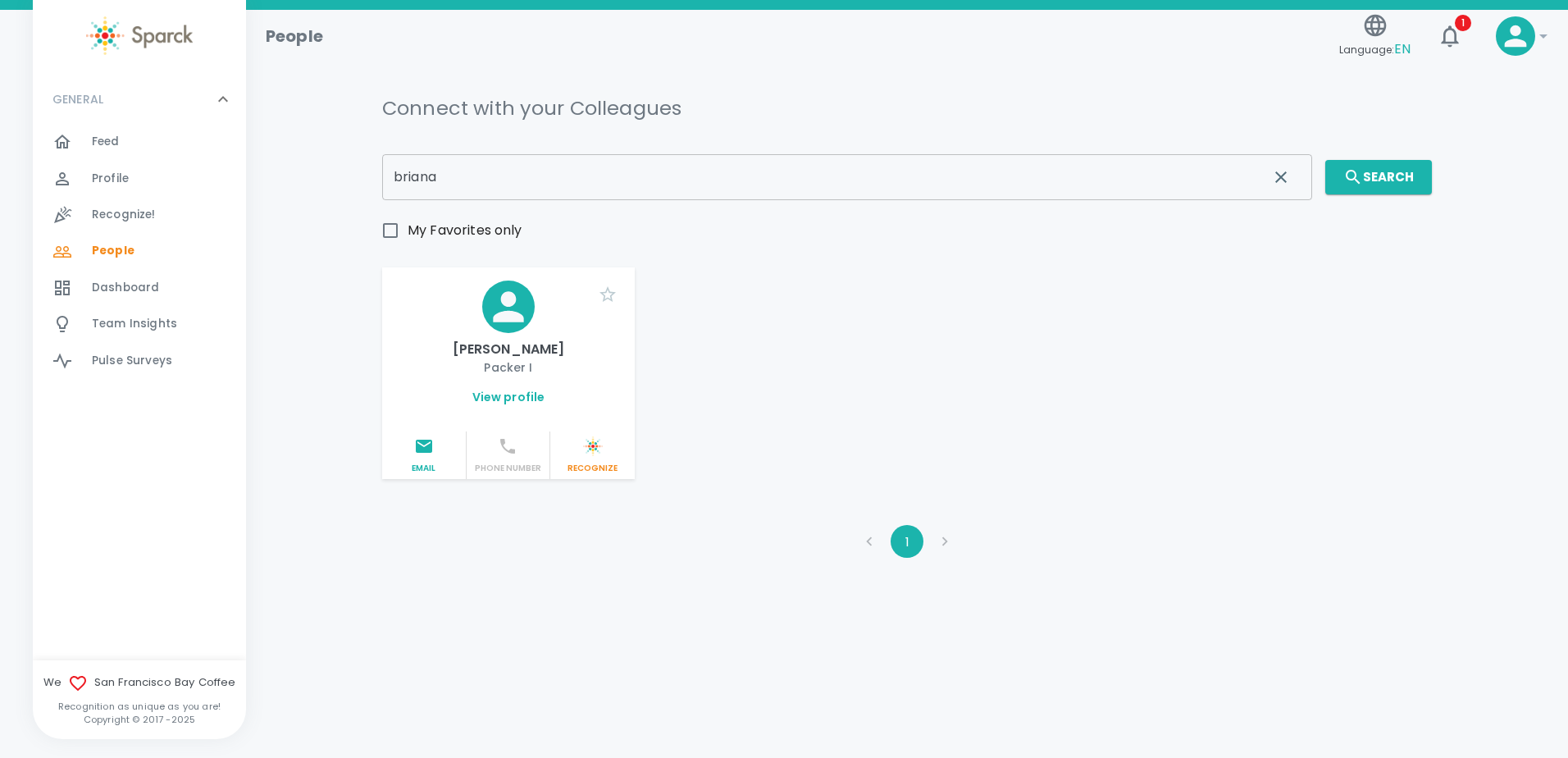
click at [490, 399] on link "View profile" at bounding box center [509, 396] width 73 height 17
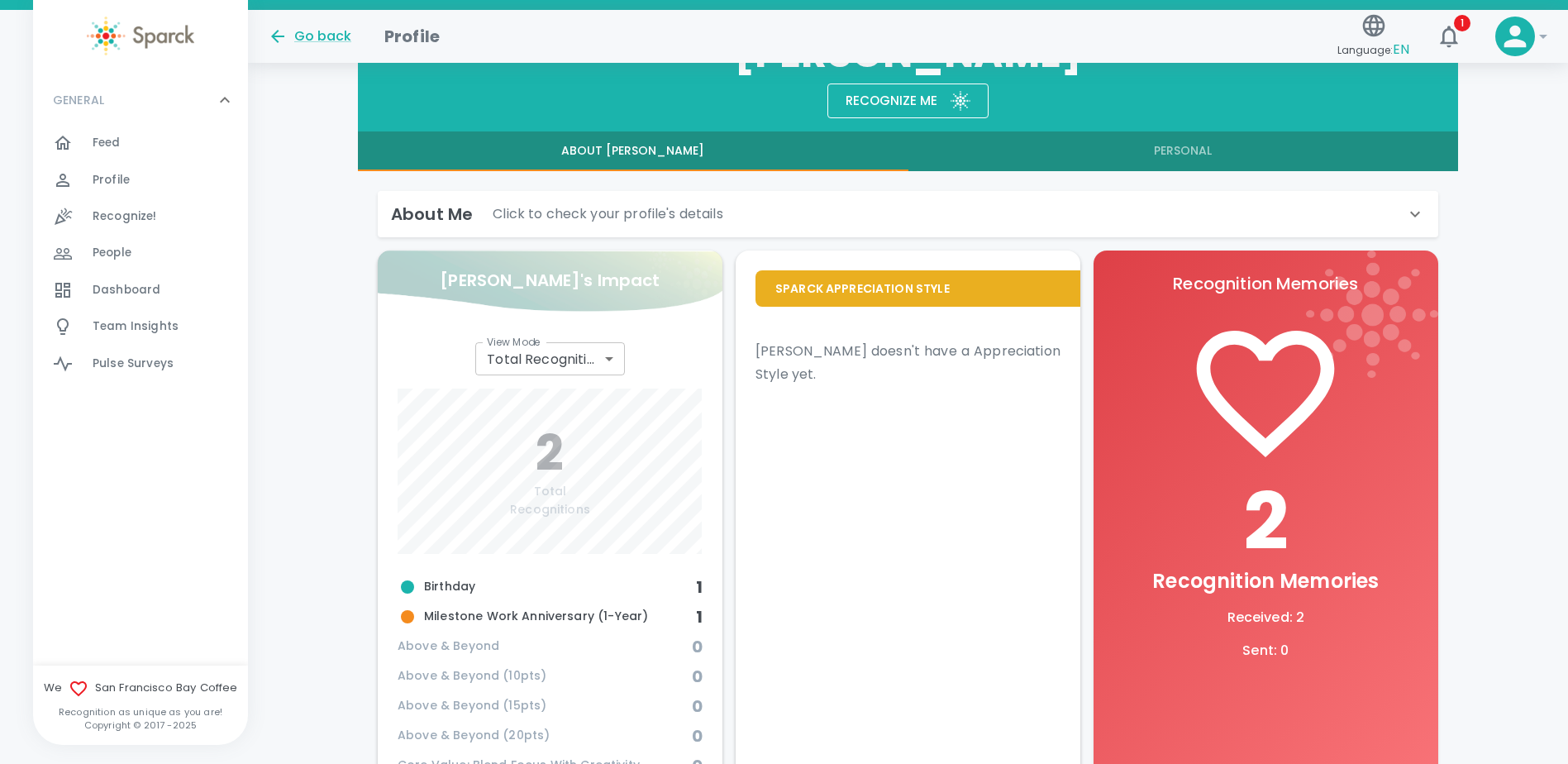
scroll to position [166, 0]
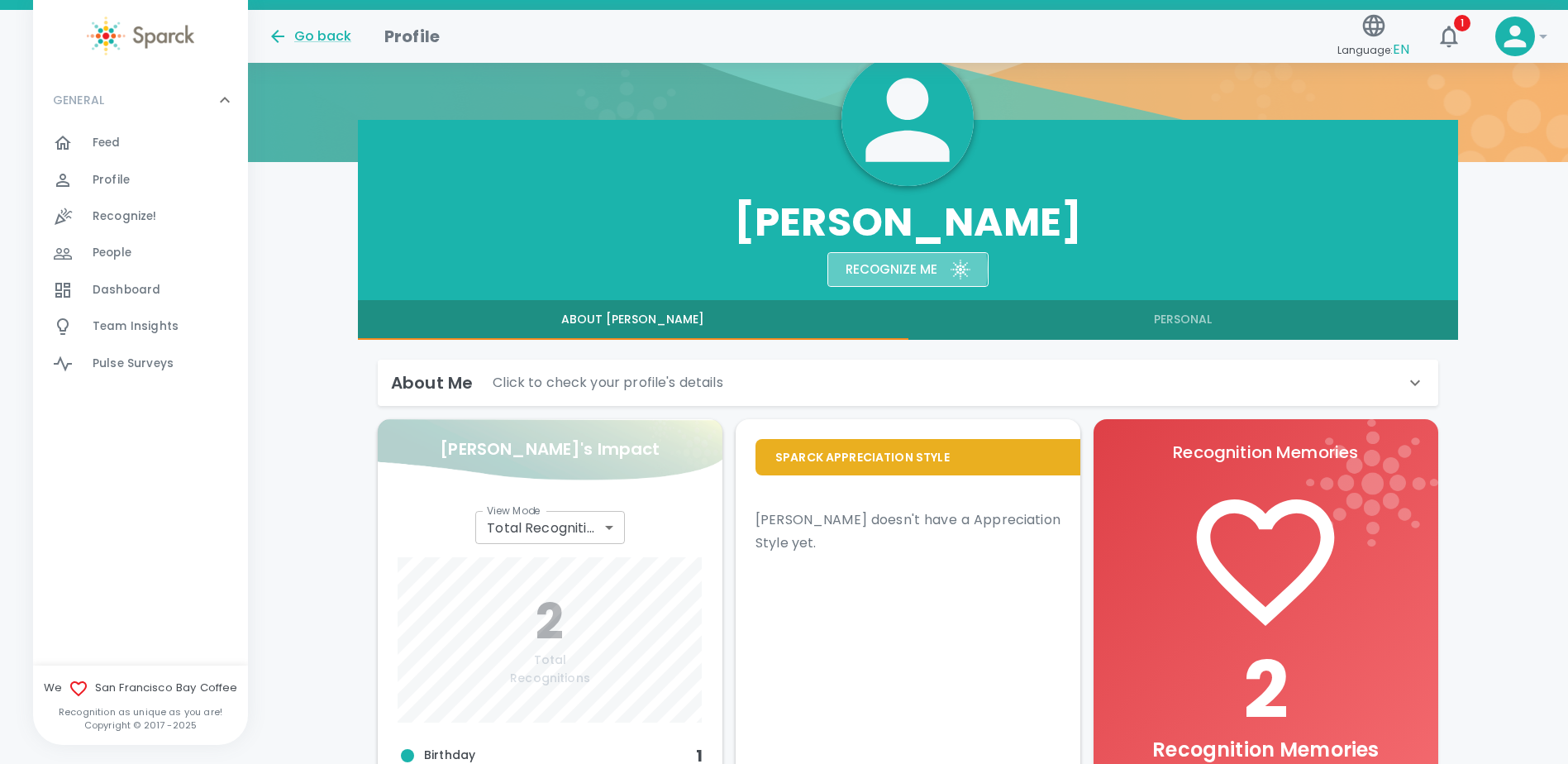
click at [904, 270] on div "Recognize me" at bounding box center [884, 263] width 105 height 35
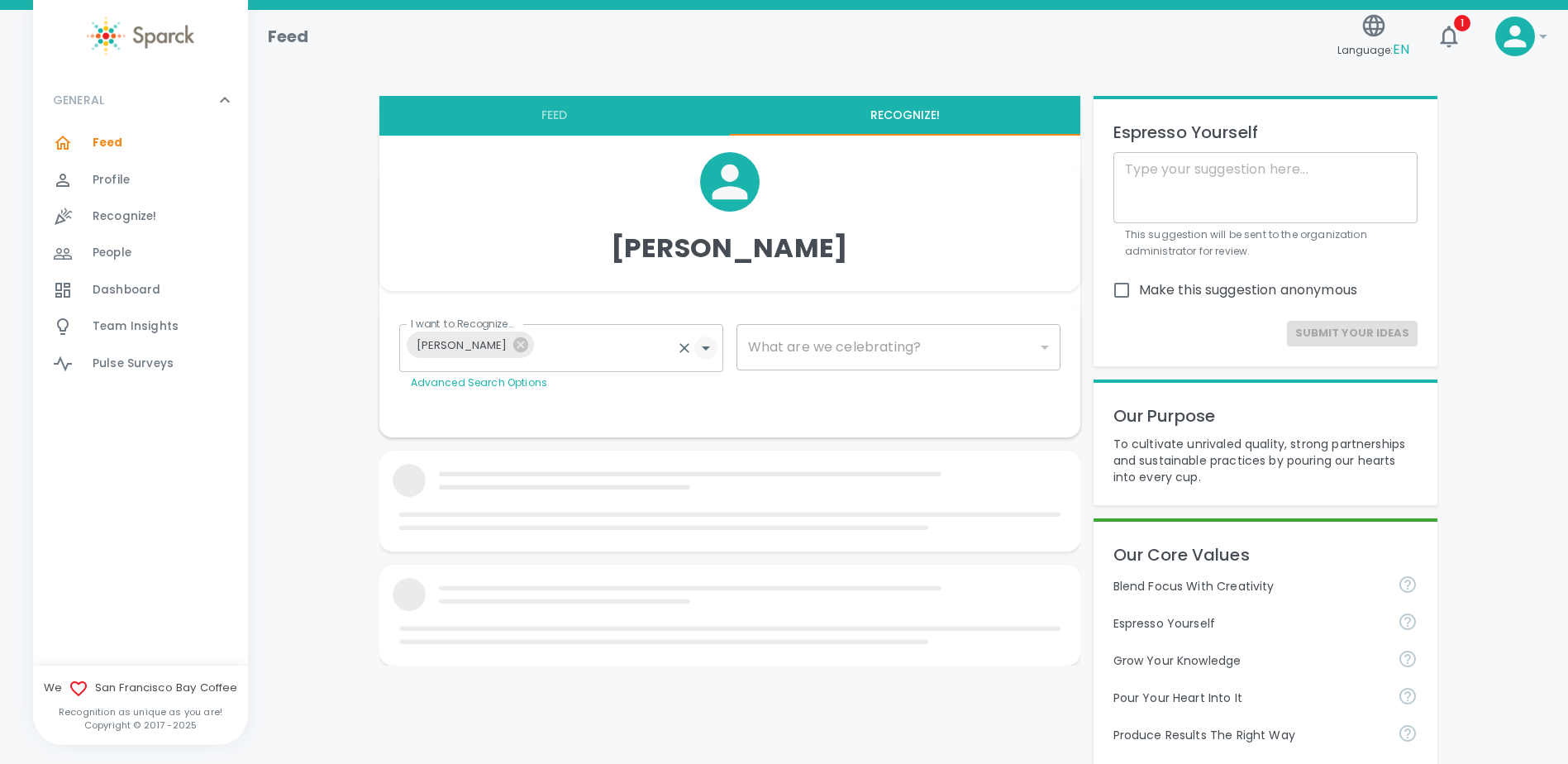
click at [708, 353] on icon "Open" at bounding box center [706, 348] width 20 height 20
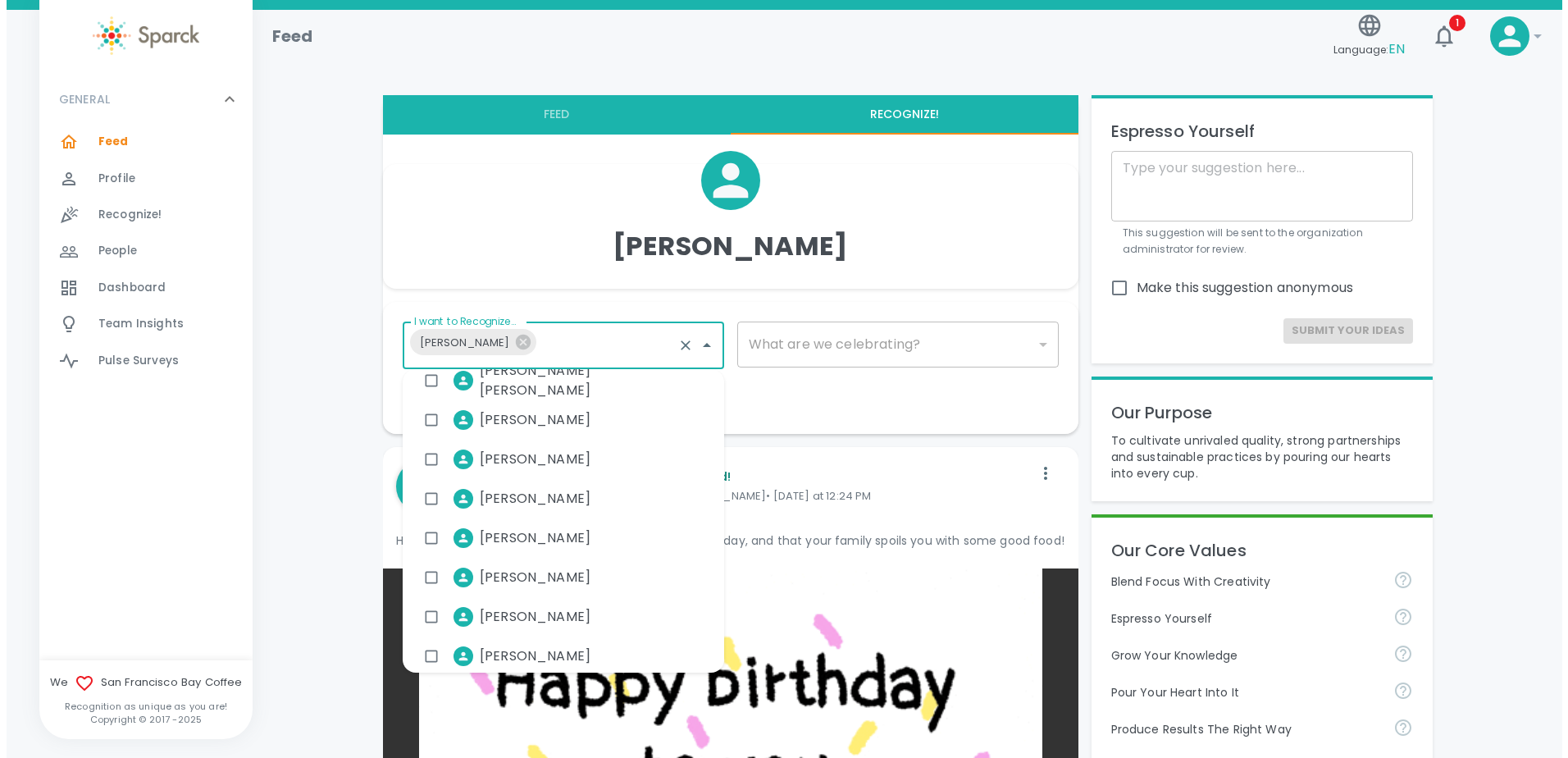
scroll to position [82, 0]
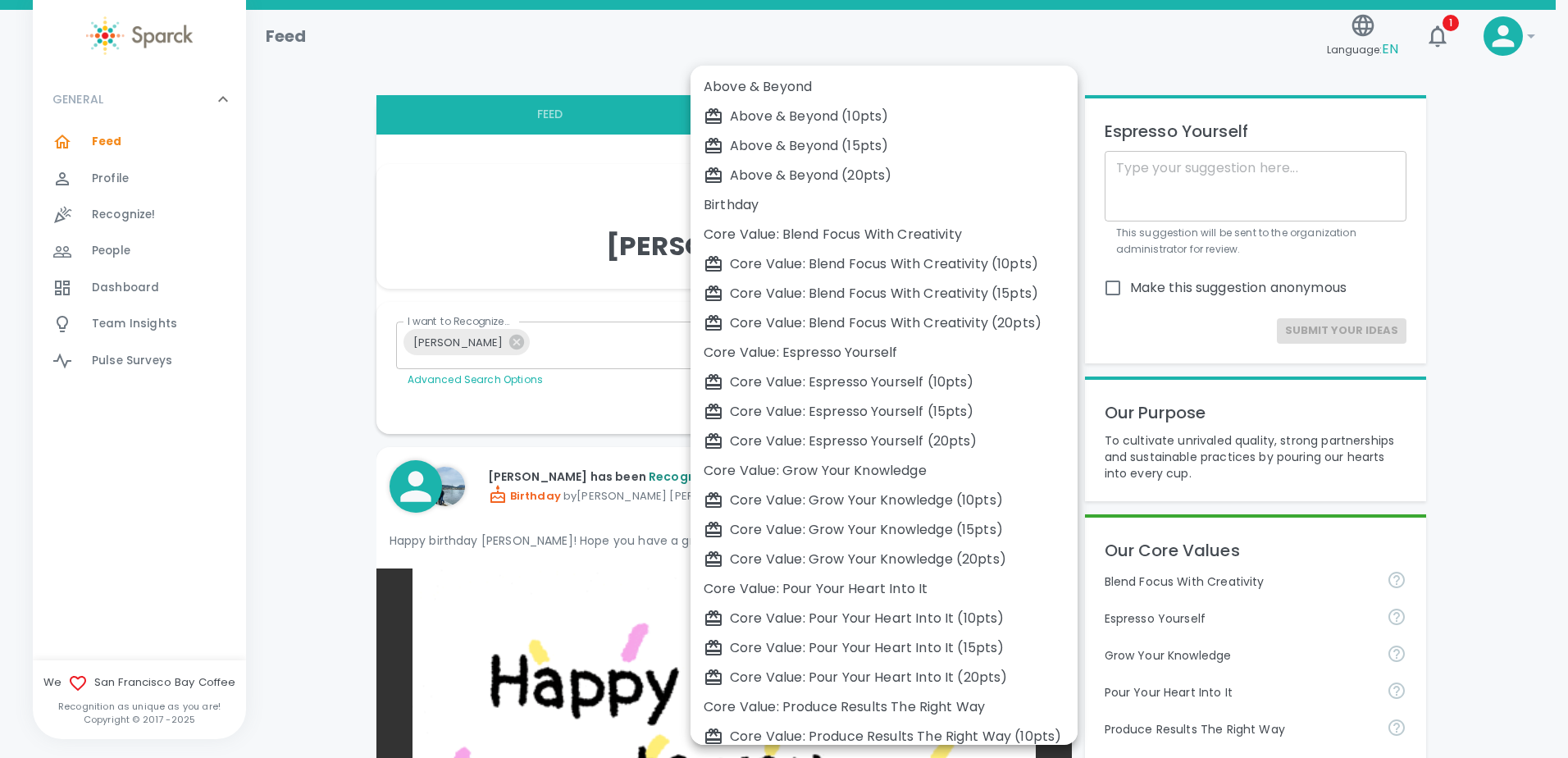
click at [1042, 340] on li "Core Value: Espresso Yourself" at bounding box center [884, 353] width 388 height 30
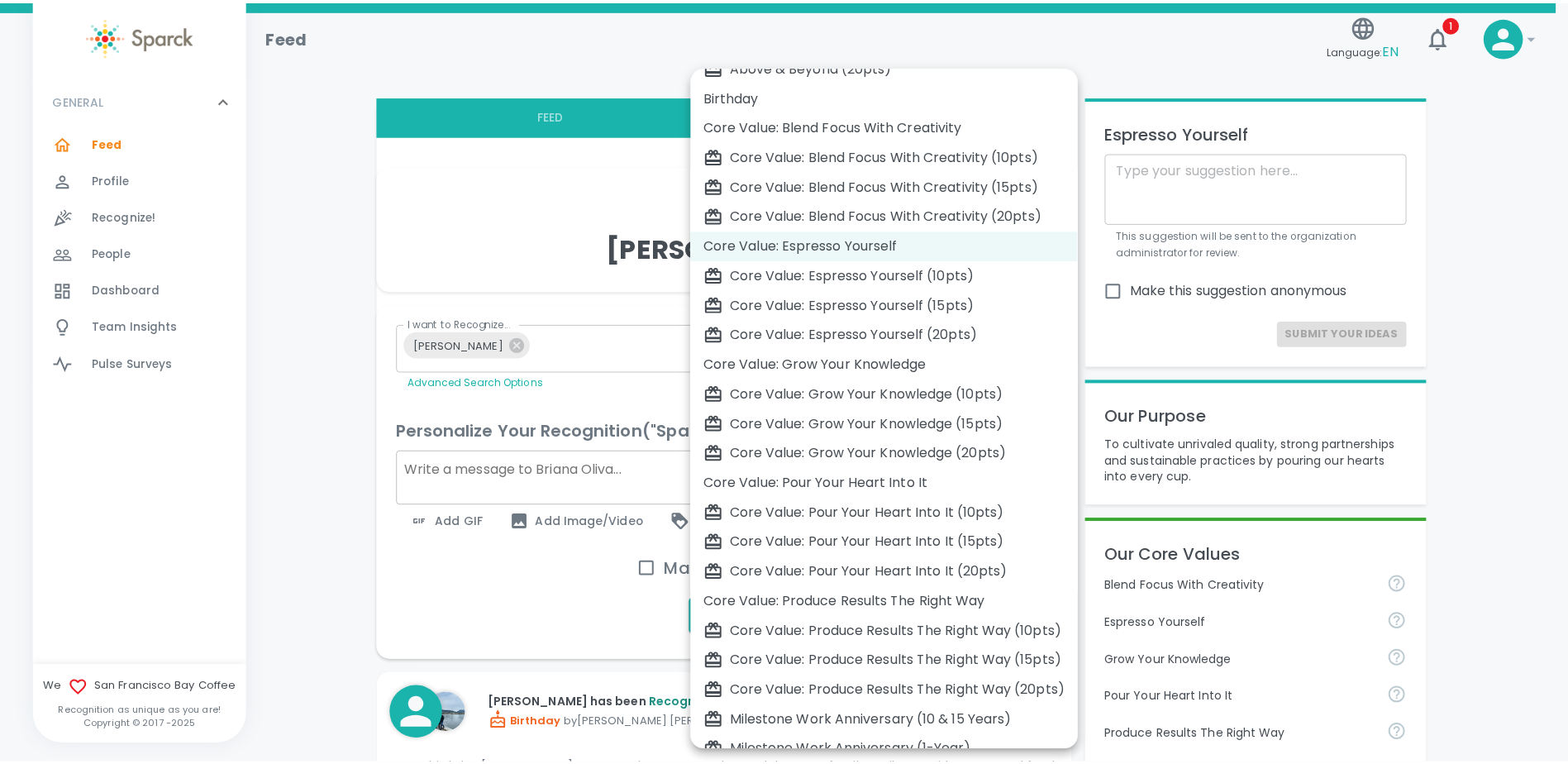
scroll to position [281, 0]
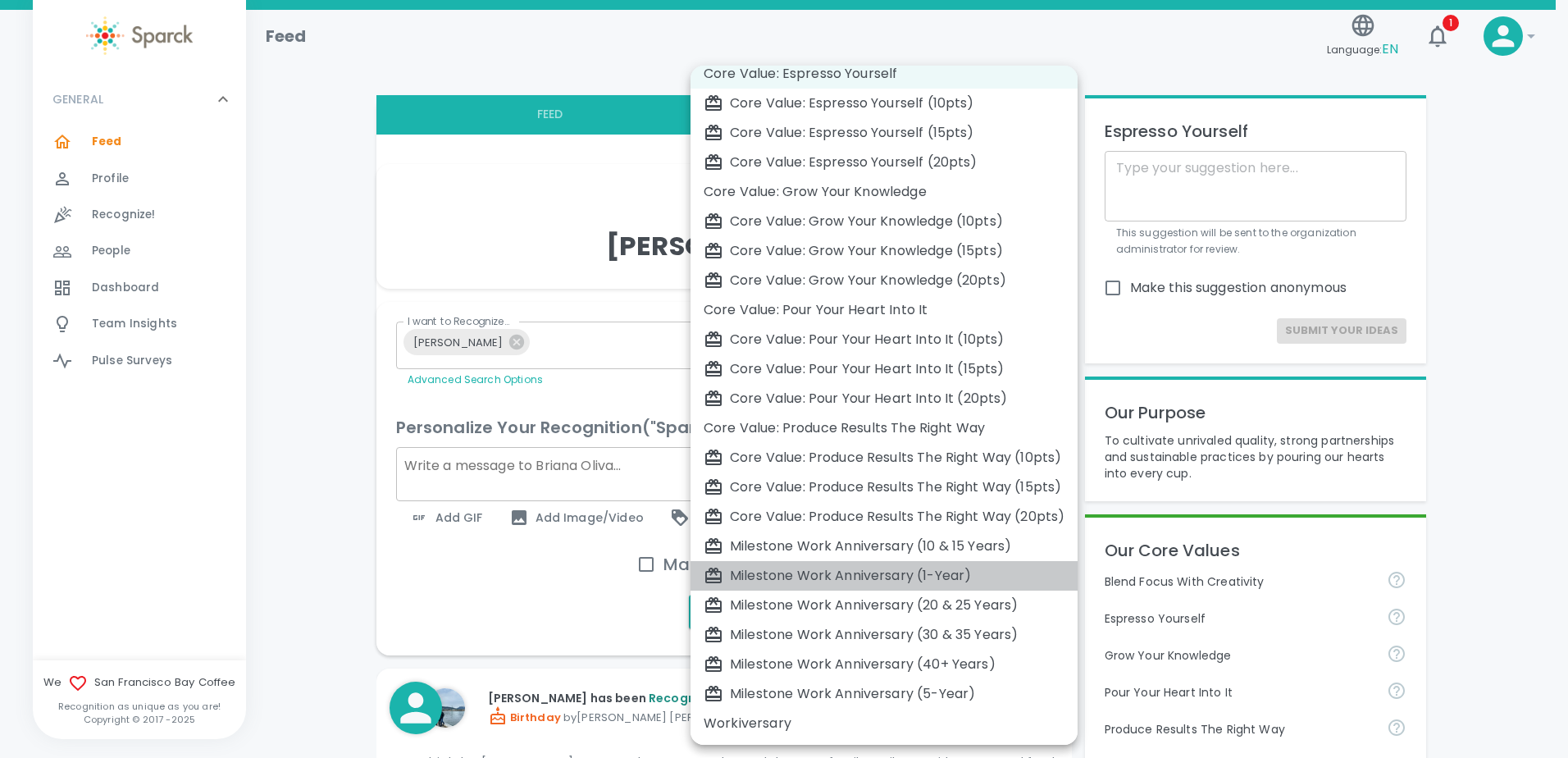
click at [921, 578] on div "Milestone Work Anniversary (1-Year)" at bounding box center [884, 576] width 361 height 20
type input "2104"
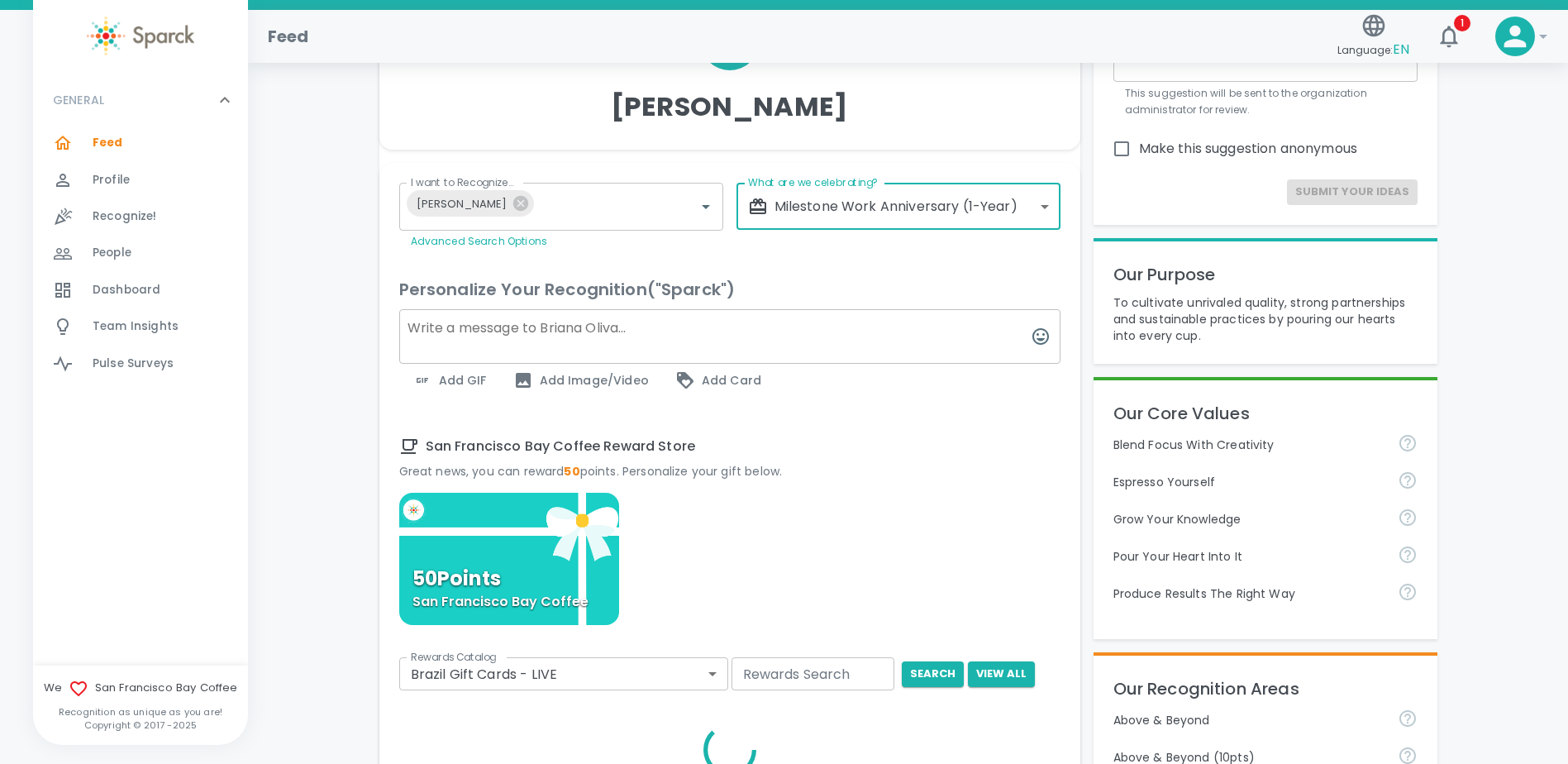
scroll to position [413, 0]
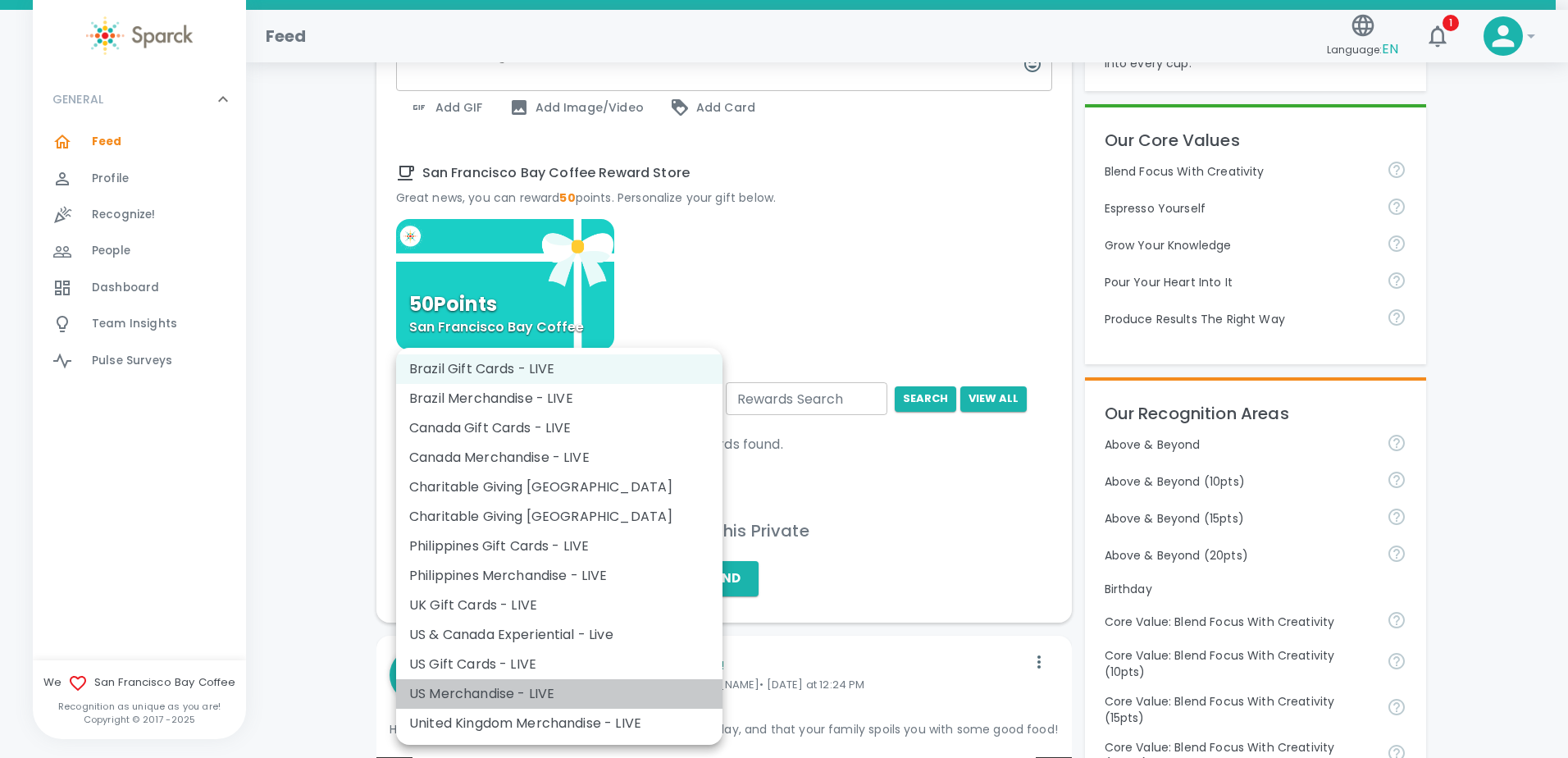
click at [534, 687] on li "US Merchandise - LIVE" at bounding box center [559, 694] width 326 height 30
type input "728"
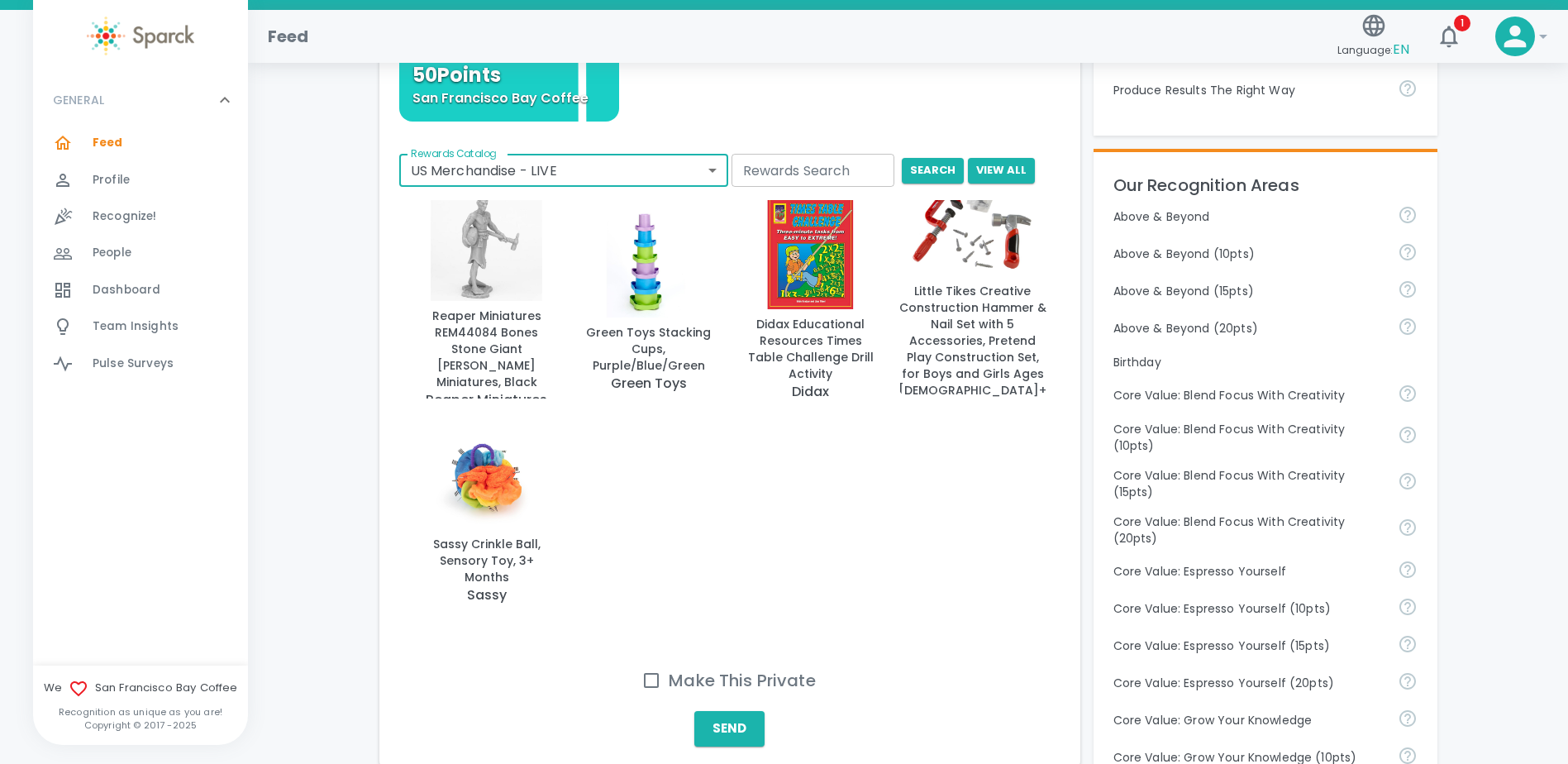
scroll to position [744, 0]
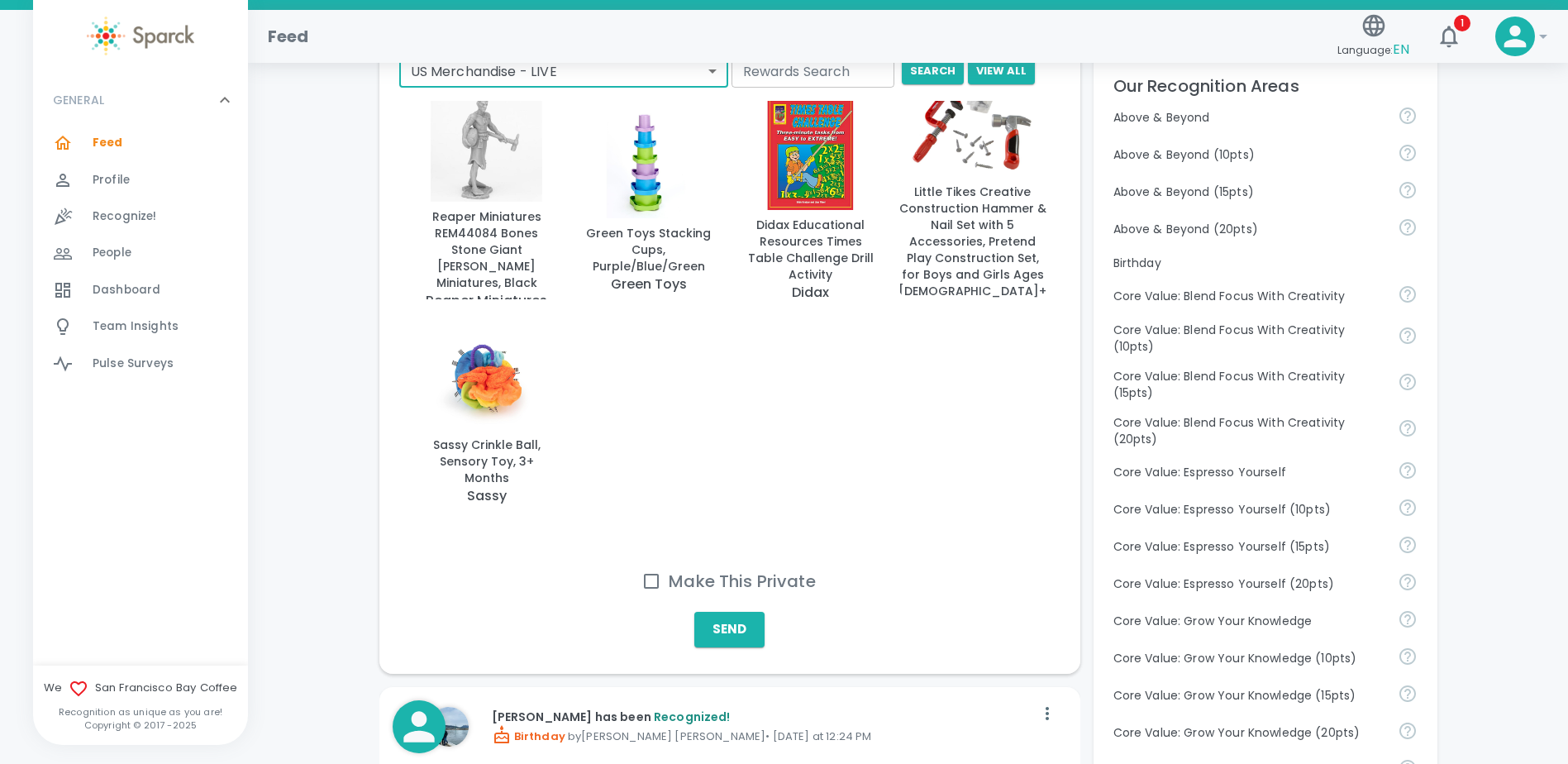
click at [652, 587] on input "Make This Private" at bounding box center [651, 580] width 35 height 35
checkbox input "true"
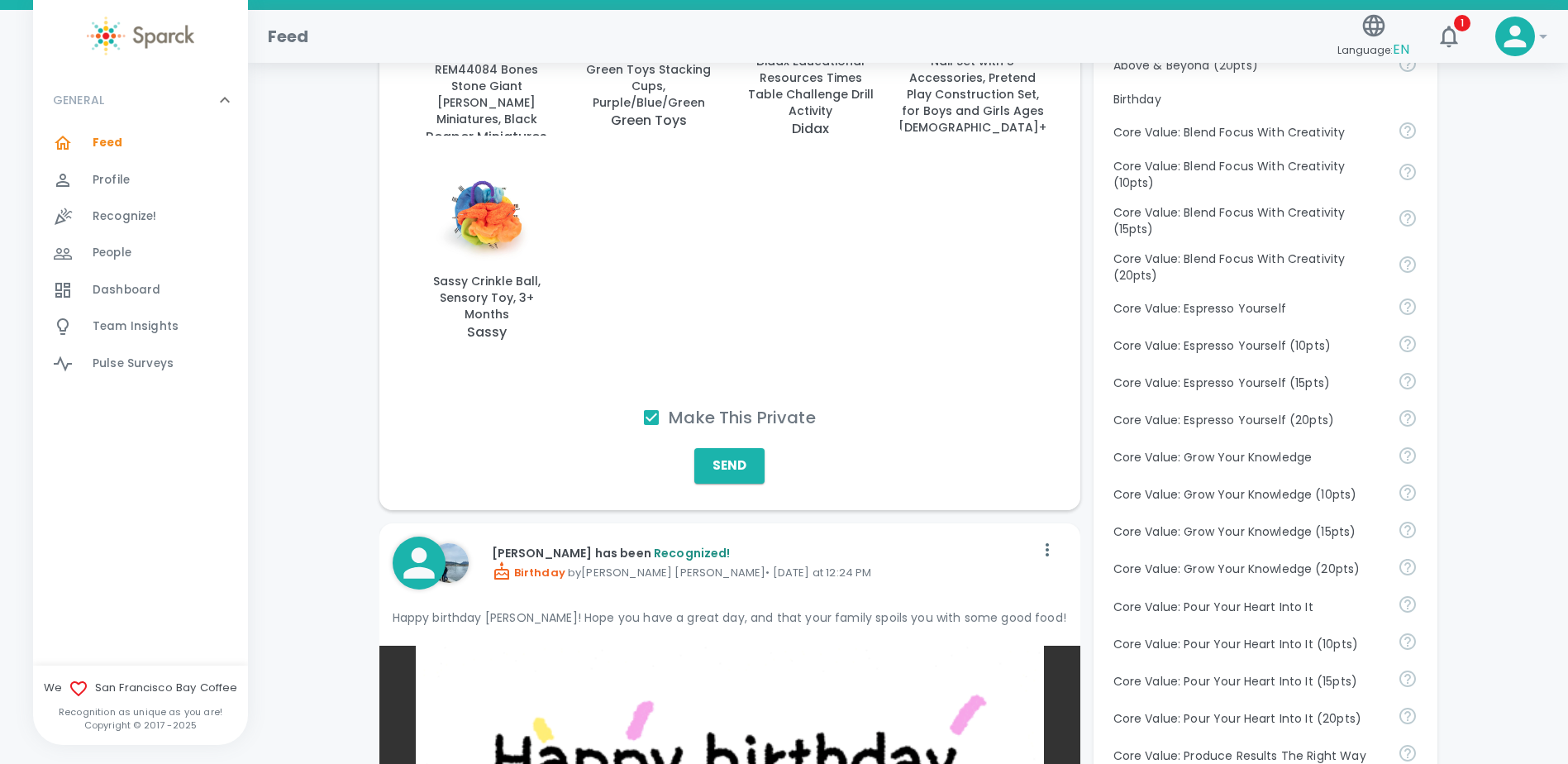
scroll to position [909, 0]
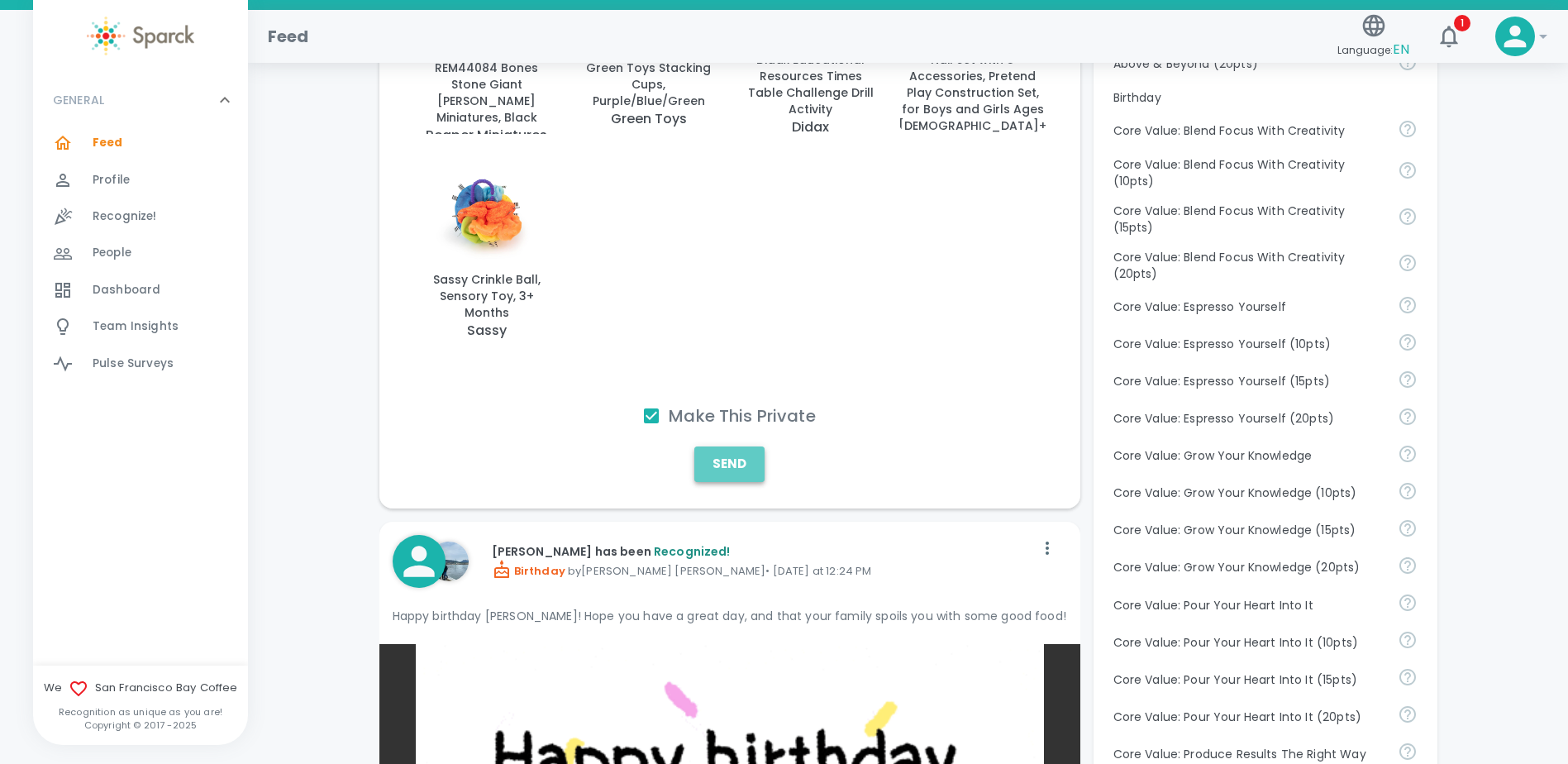
click at [710, 474] on button "Send" at bounding box center [729, 463] width 70 height 35
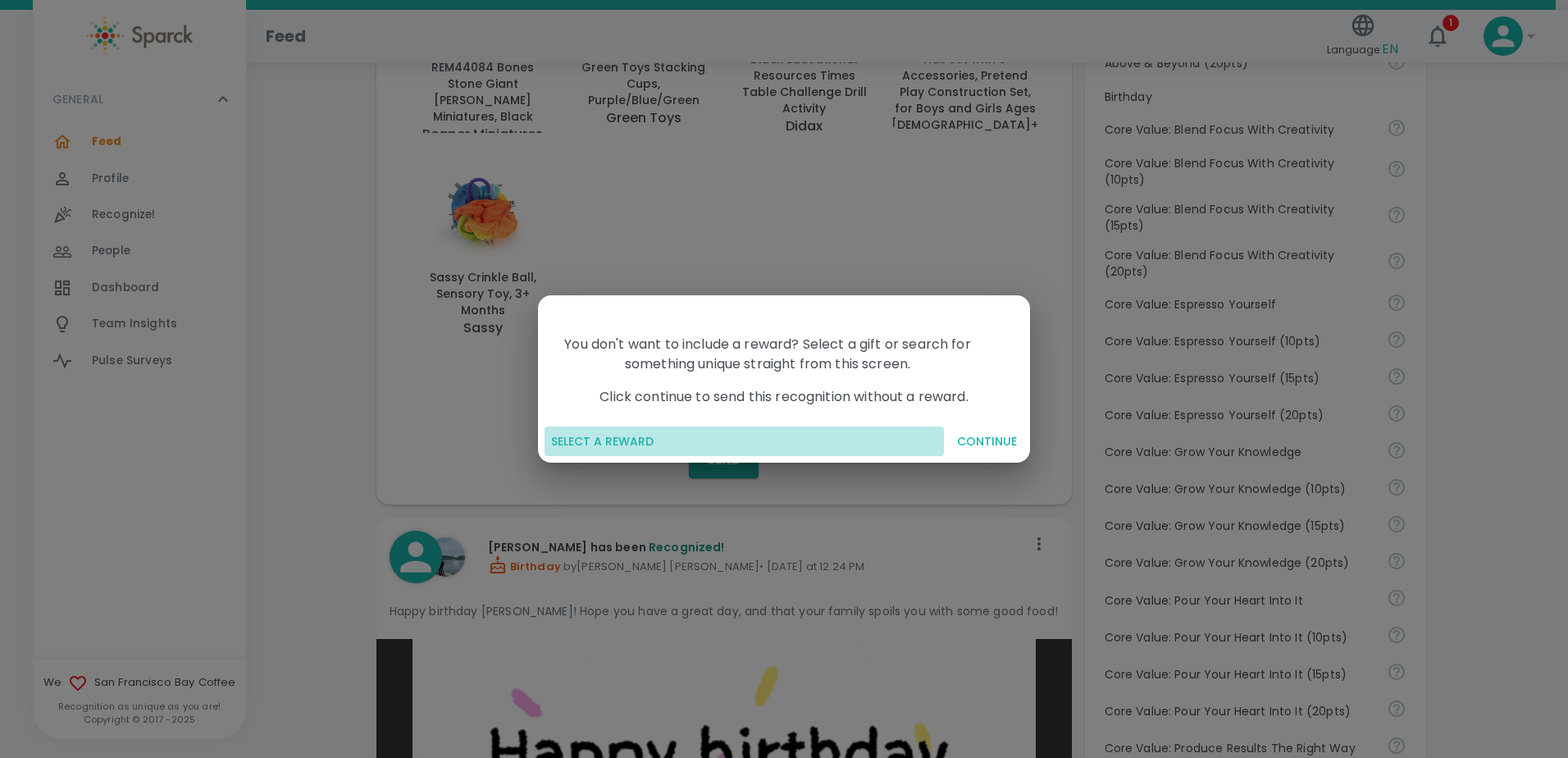
click at [625, 440] on button "SELECT A REWARD" at bounding box center [743, 441] width 399 height 31
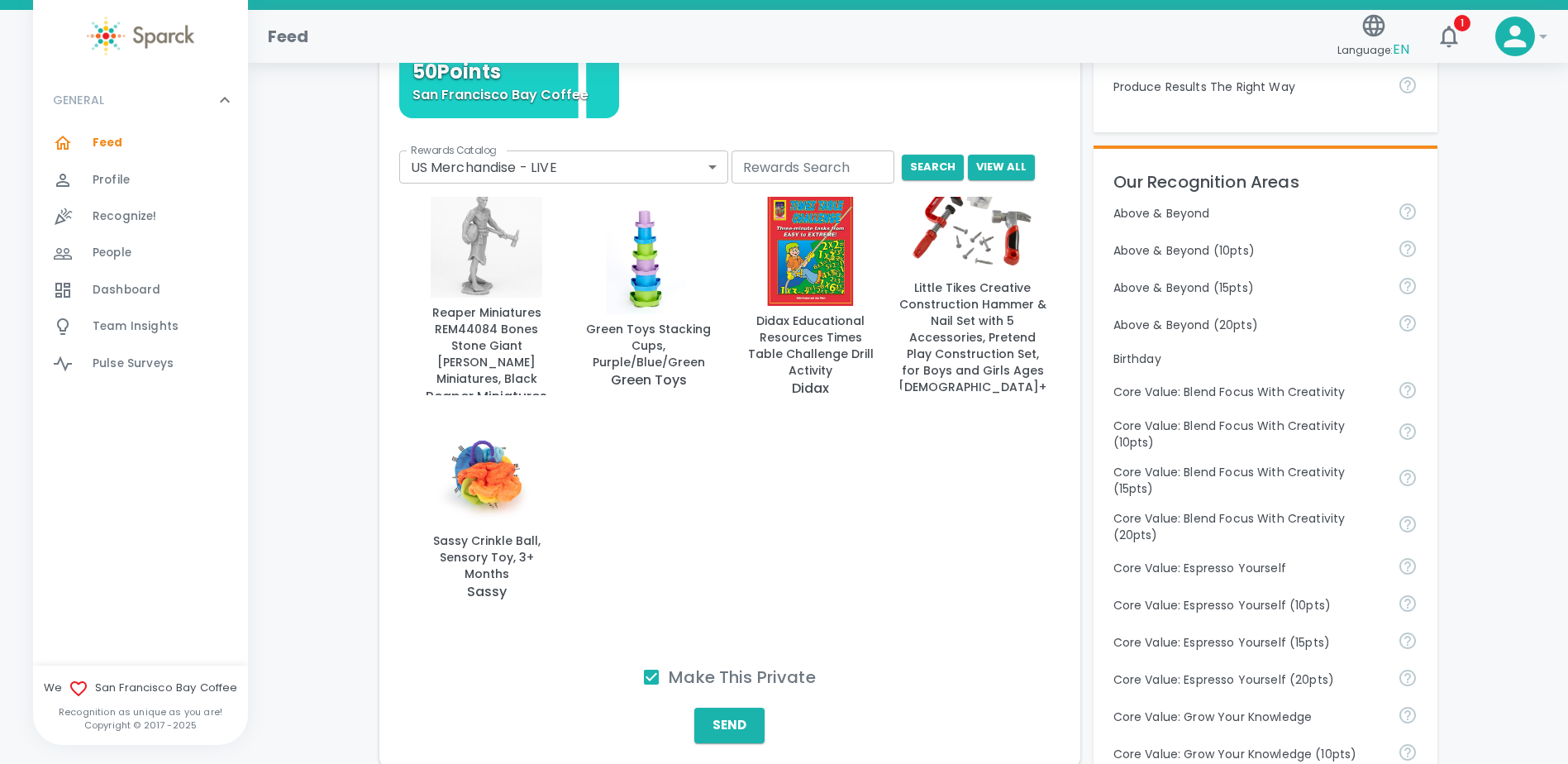
scroll to position [827, 0]
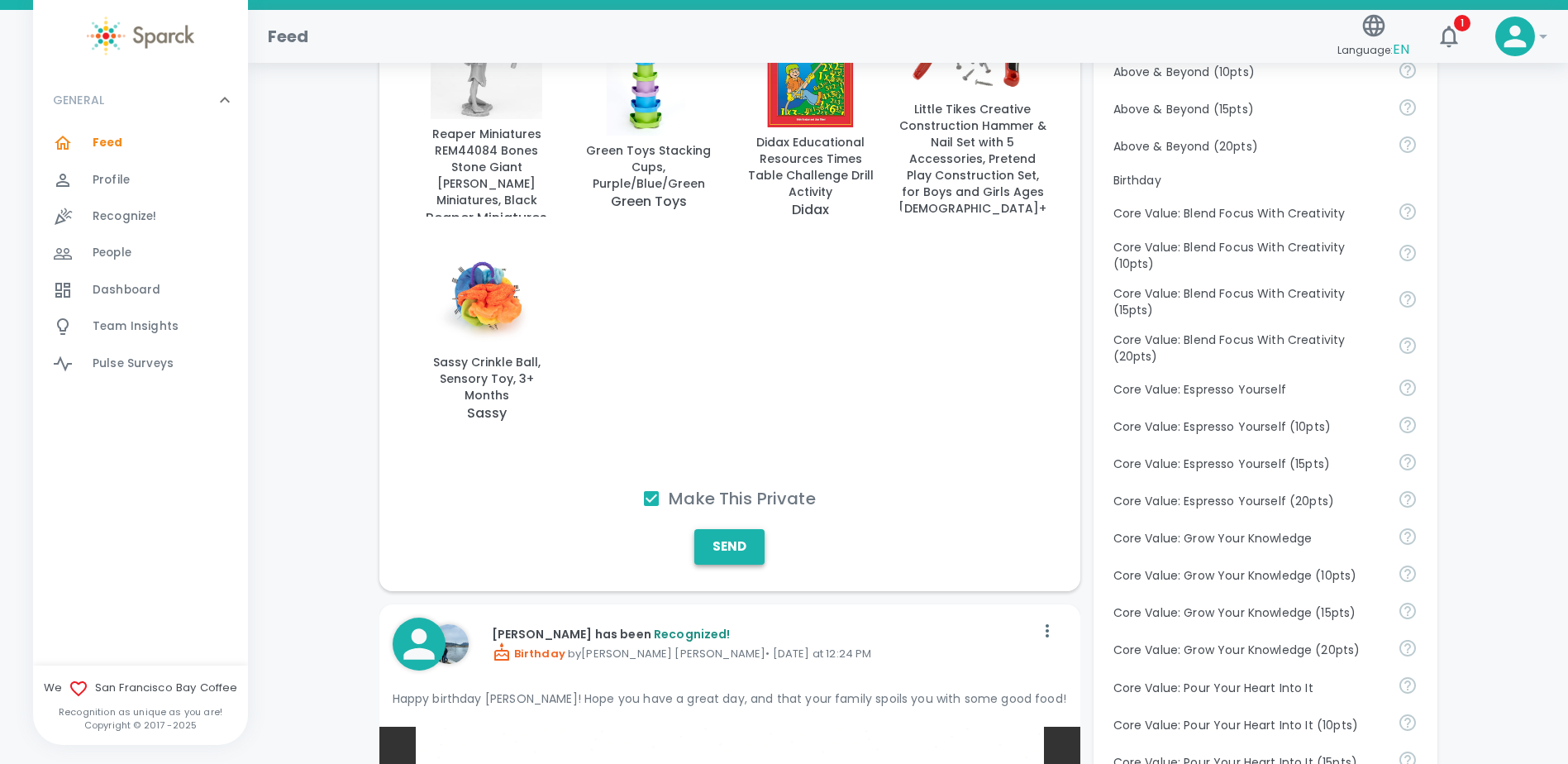
click at [716, 542] on button "Send" at bounding box center [729, 546] width 70 height 35
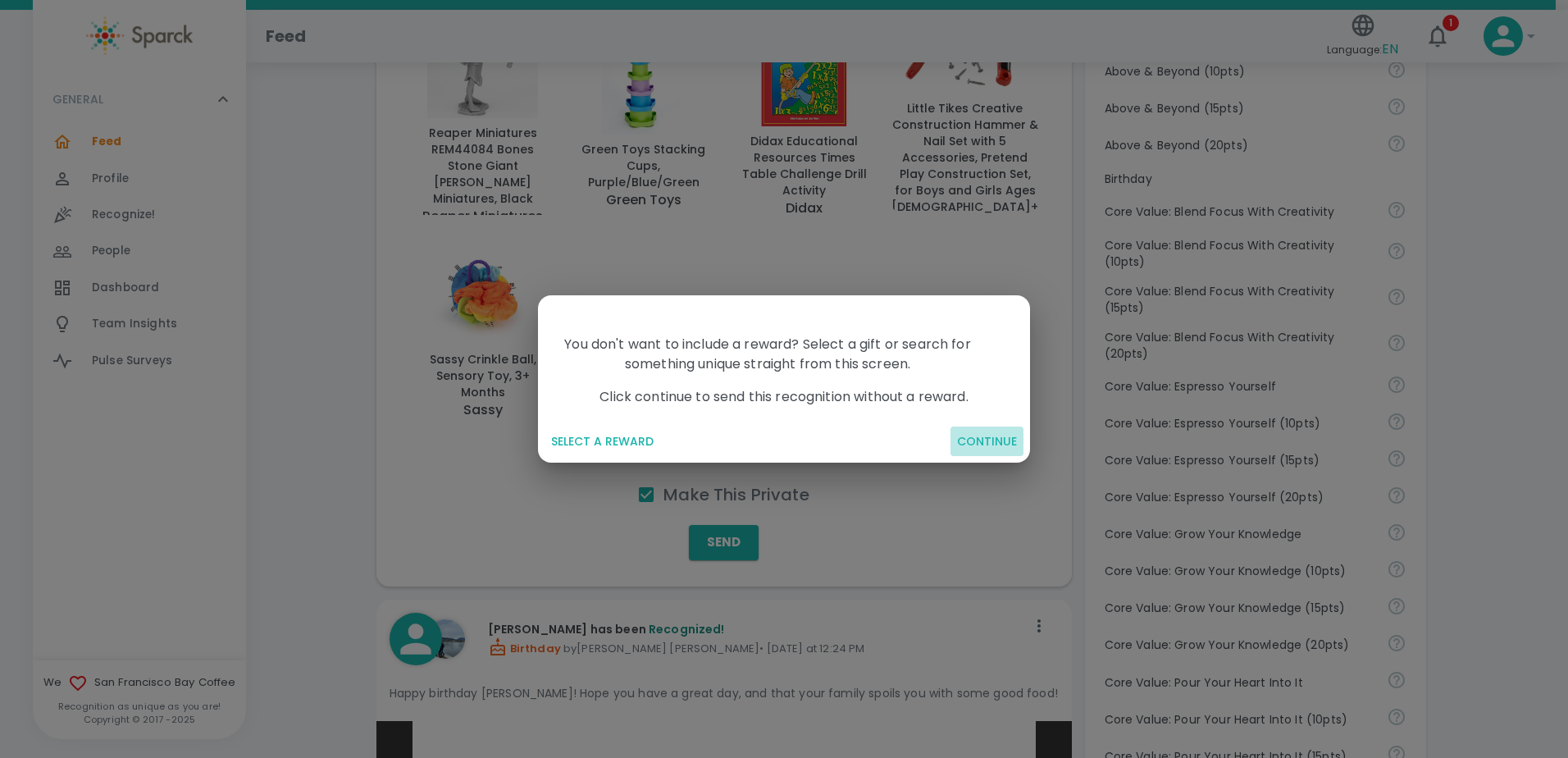
click at [963, 435] on button "CONTINUE" at bounding box center [987, 441] width 73 height 31
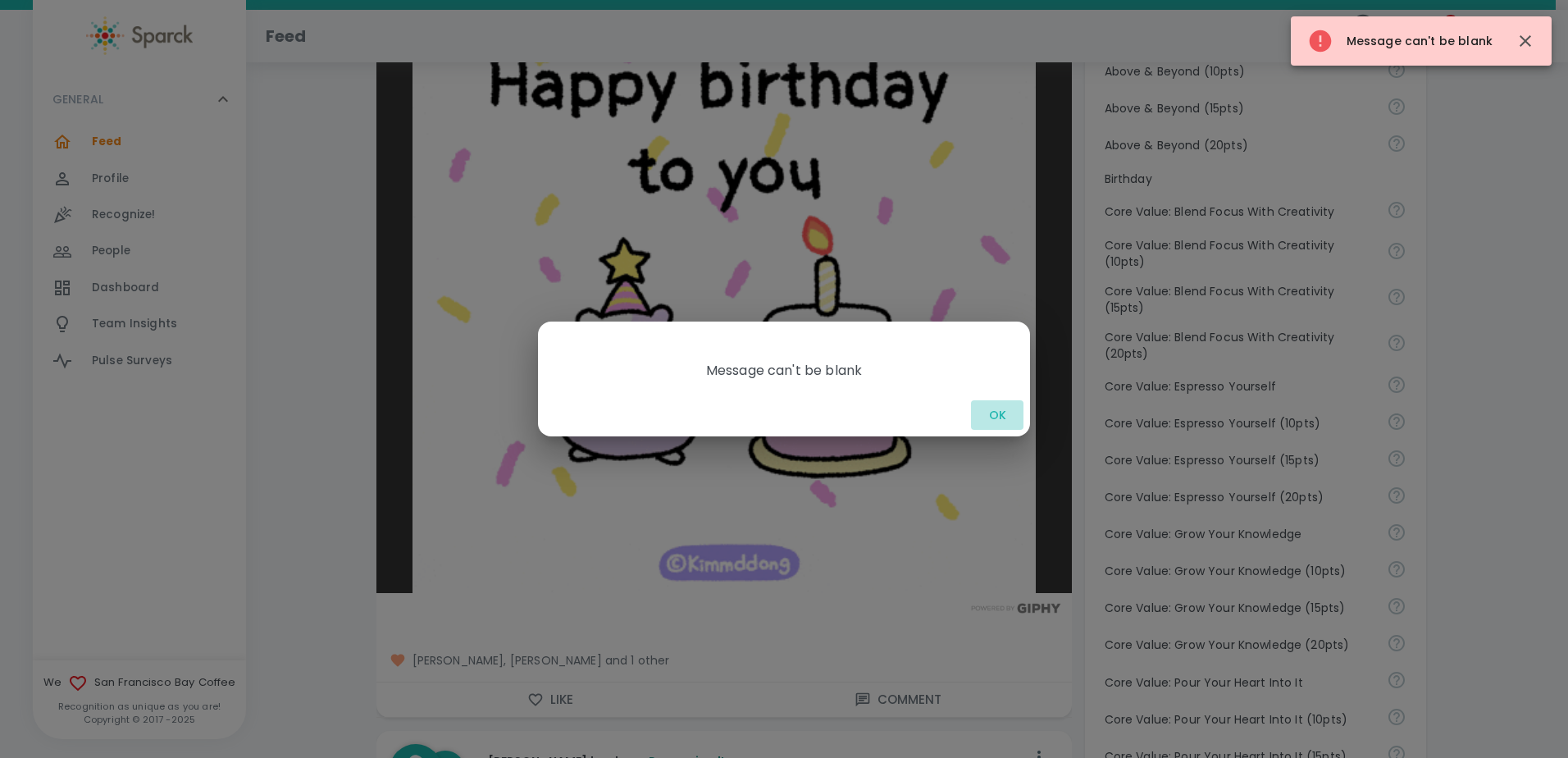
click at [1006, 414] on button "OK" at bounding box center [997, 415] width 53 height 31
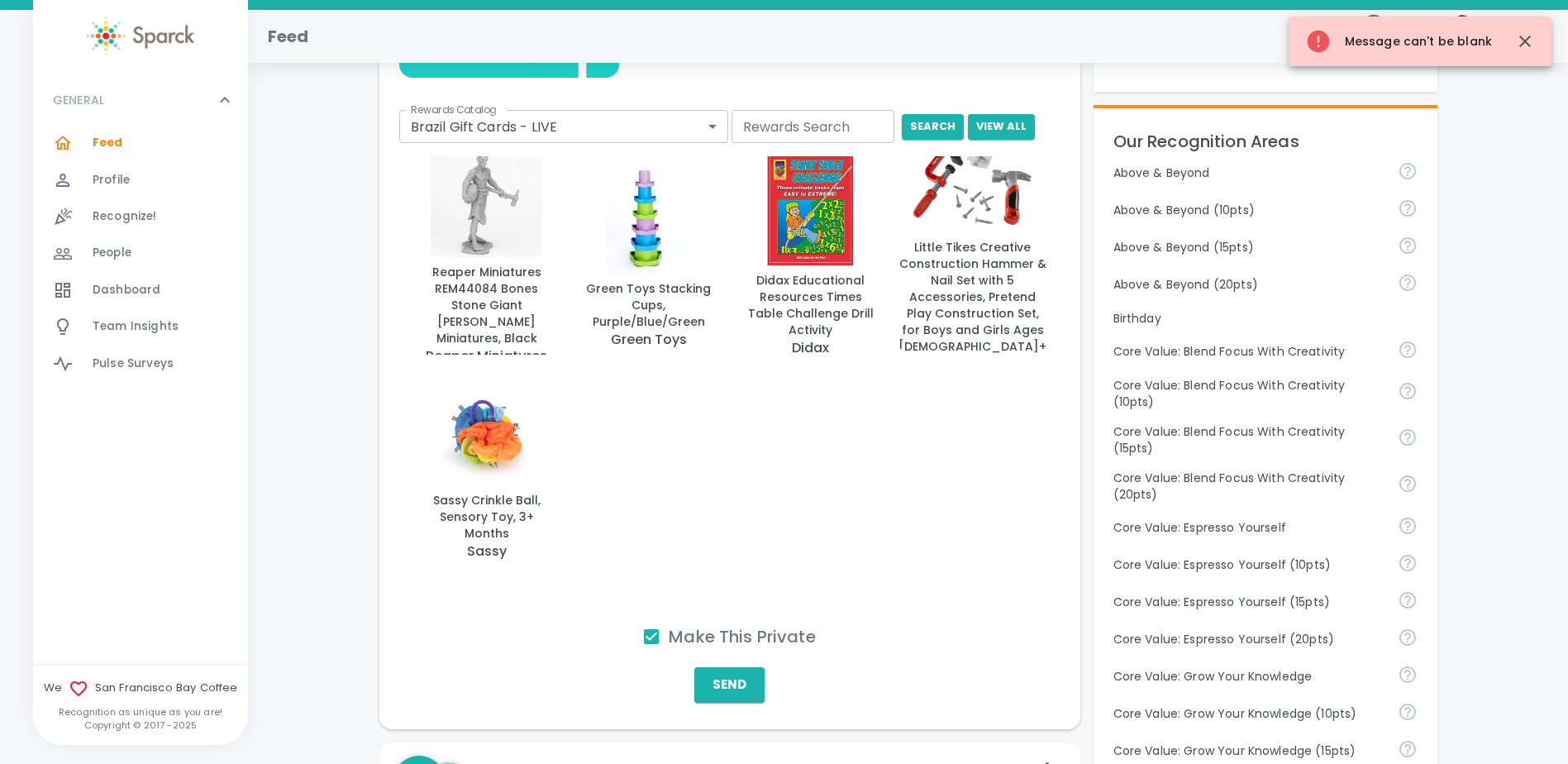
scroll to position [331, 0]
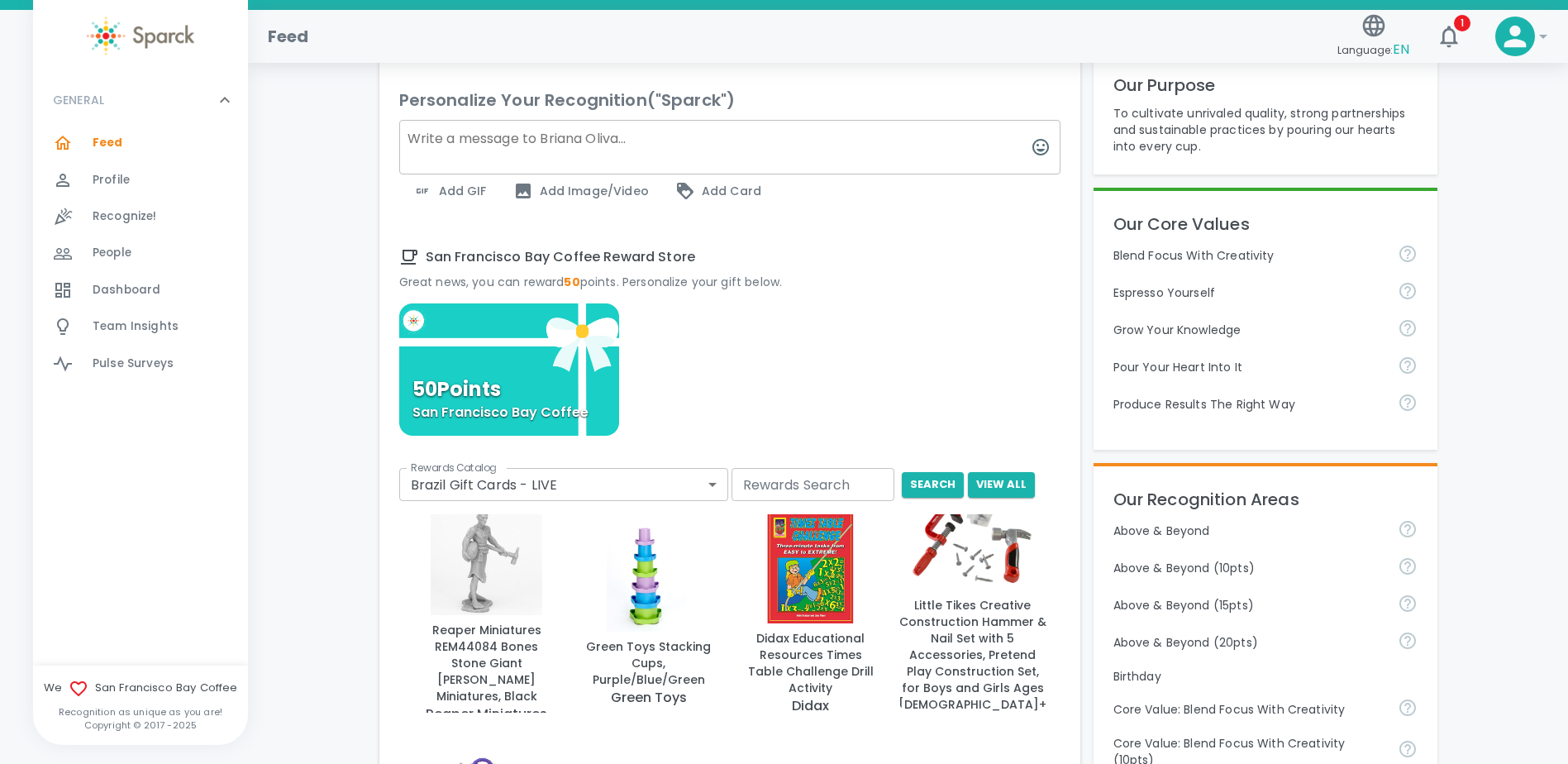
click at [449, 130] on textarea at bounding box center [730, 147] width 661 height 55
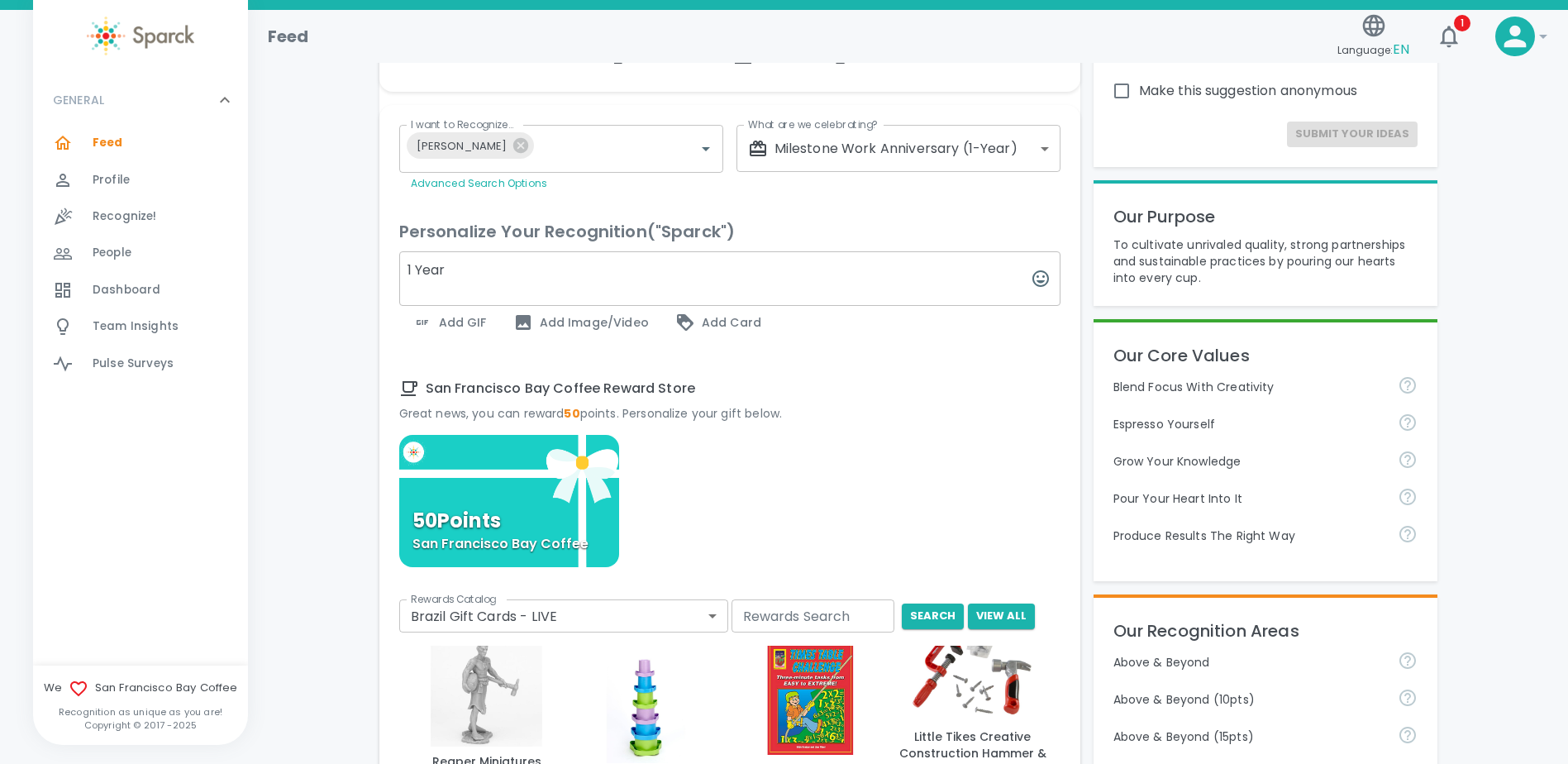
scroll to position [0, 0]
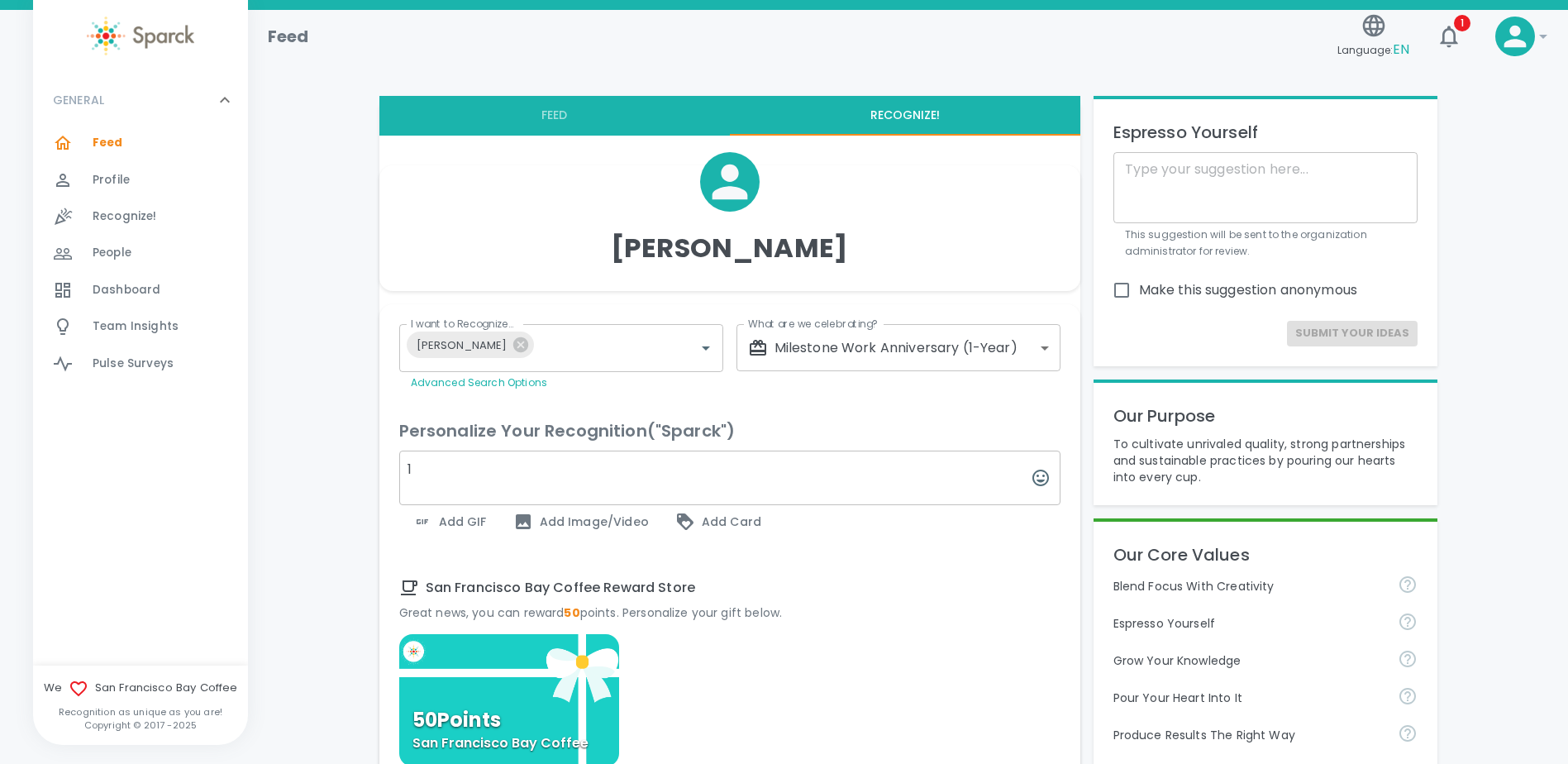
type textarea "1"
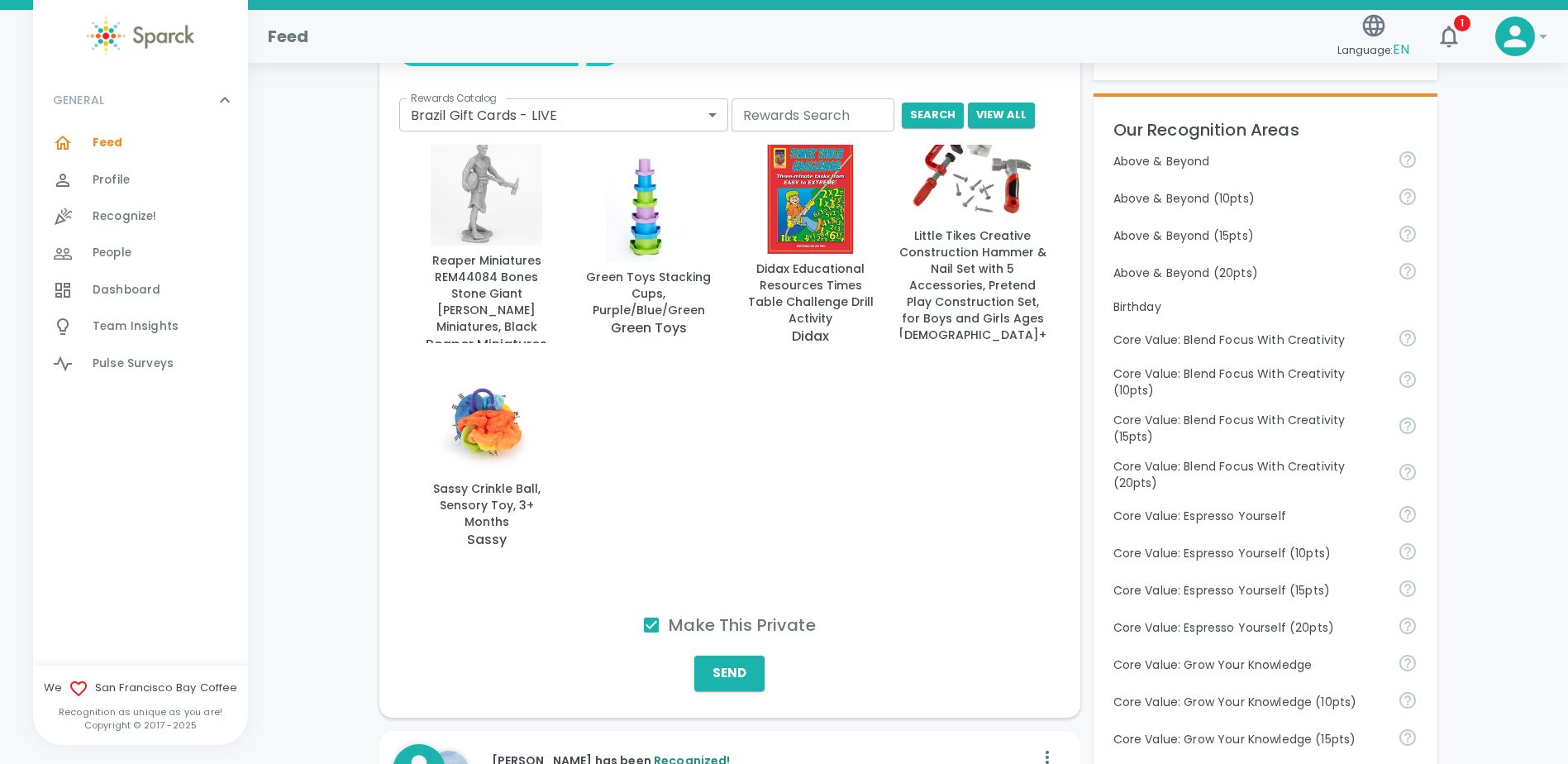
scroll to position [909, 0]
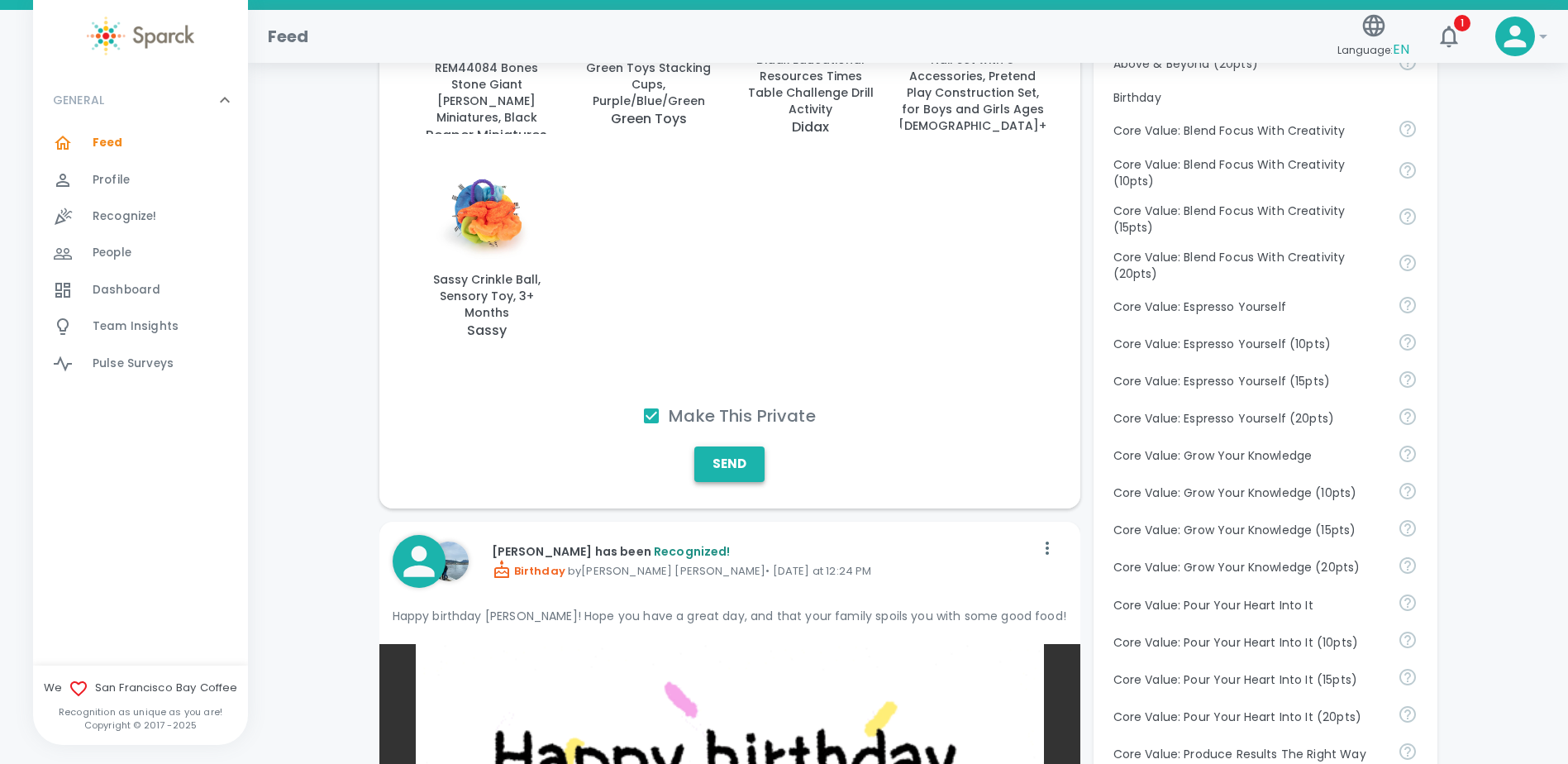
type textarea "Milestone Work Anniversary"
click at [740, 469] on button "Send" at bounding box center [729, 463] width 70 height 35
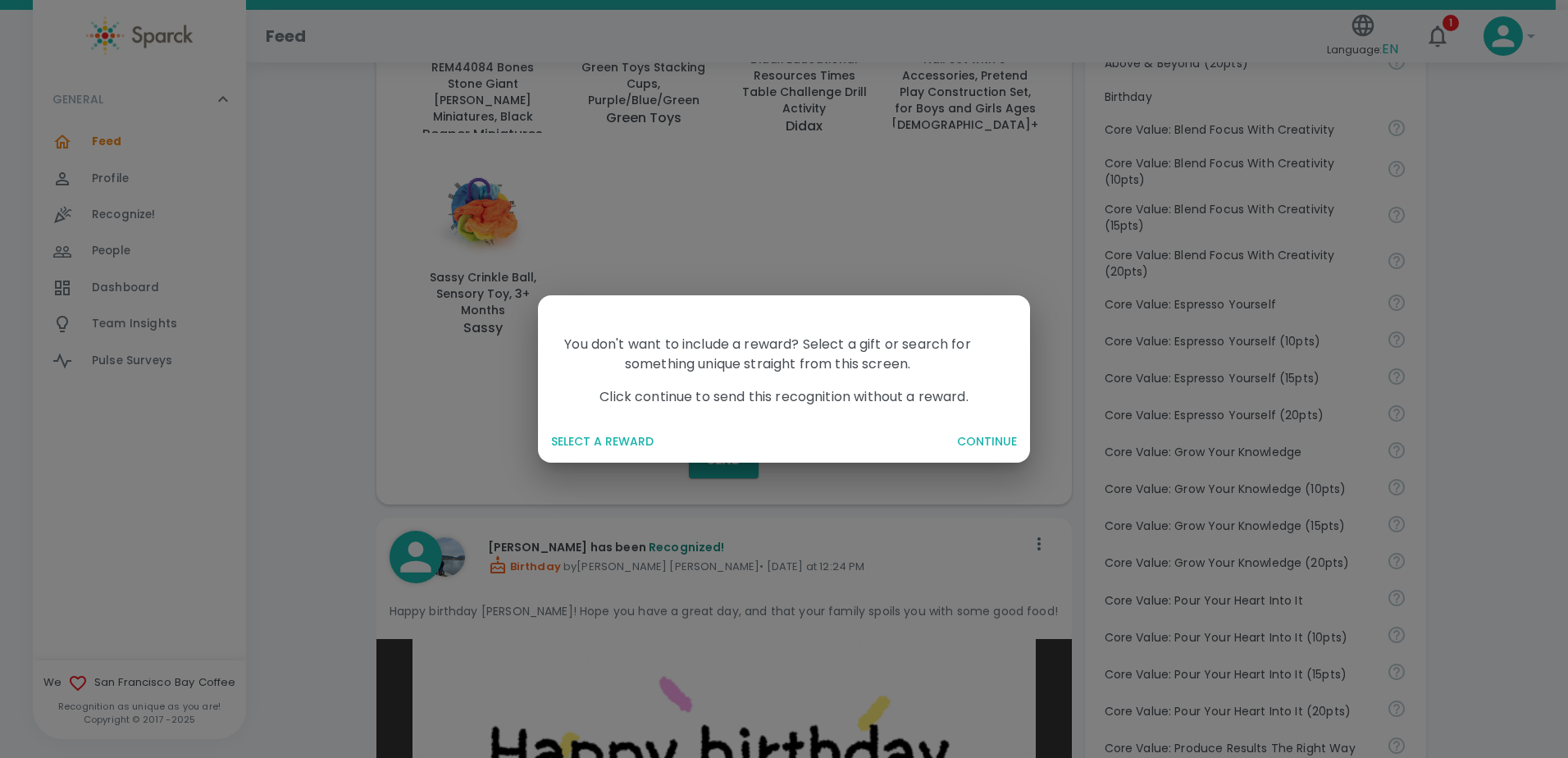
click at [973, 440] on button "CONTINUE" at bounding box center [987, 441] width 73 height 31
